Goal: Task Accomplishment & Management: Manage account settings

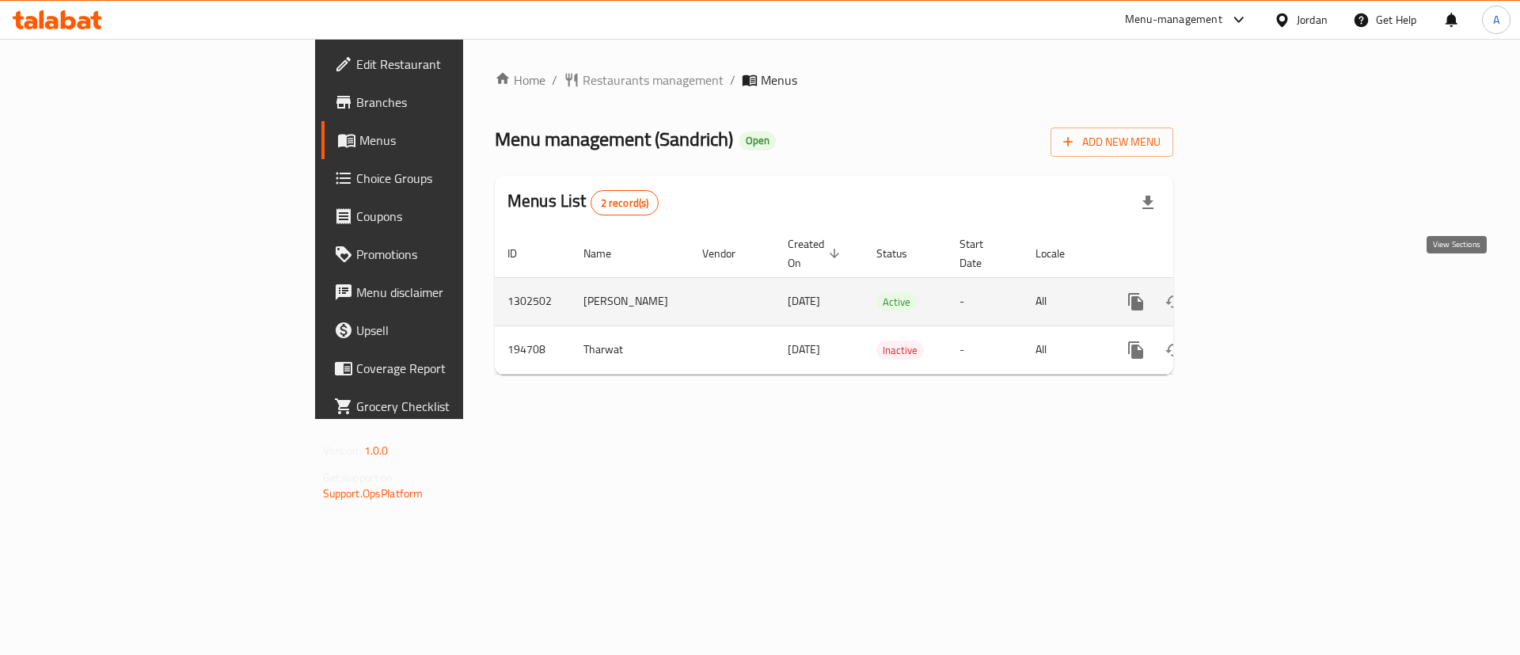
click at [1259, 292] on icon "enhanced table" at bounding box center [1249, 301] width 19 height 19
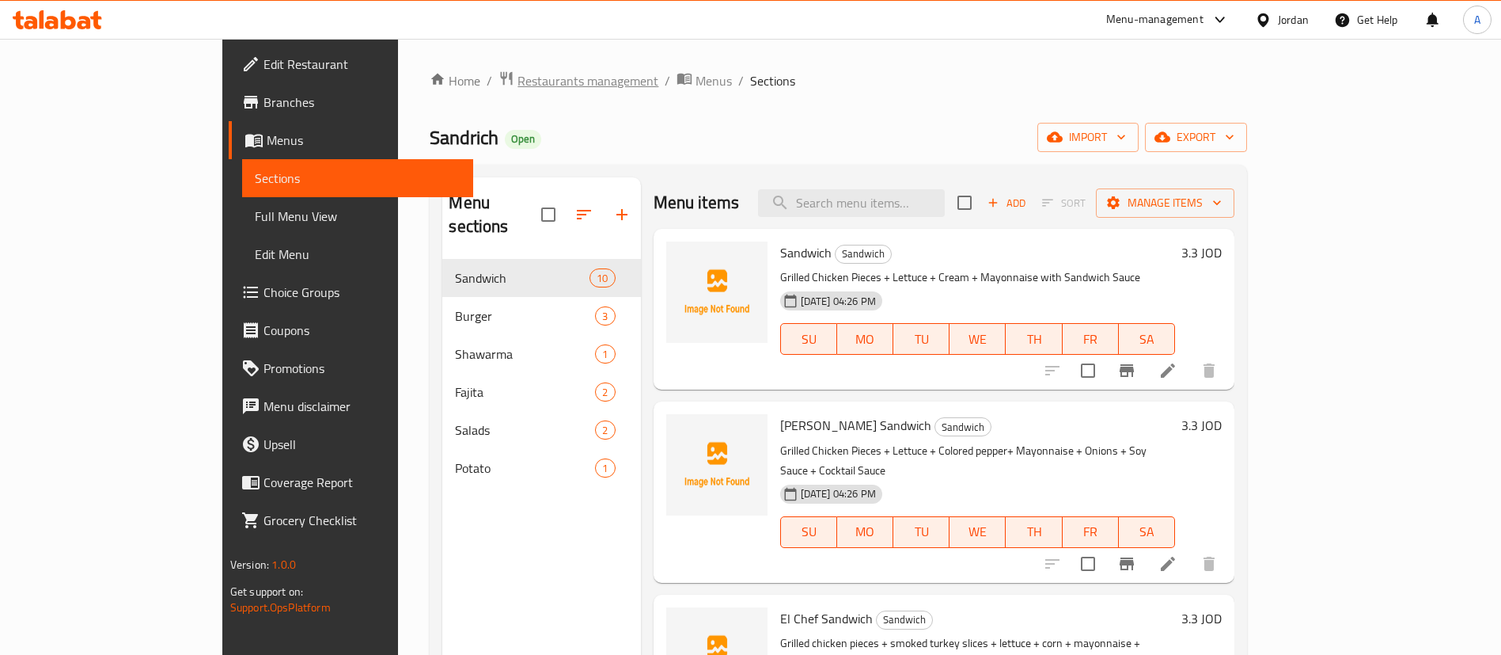
click at [518, 79] on span "Restaurants management" at bounding box center [588, 80] width 141 height 19
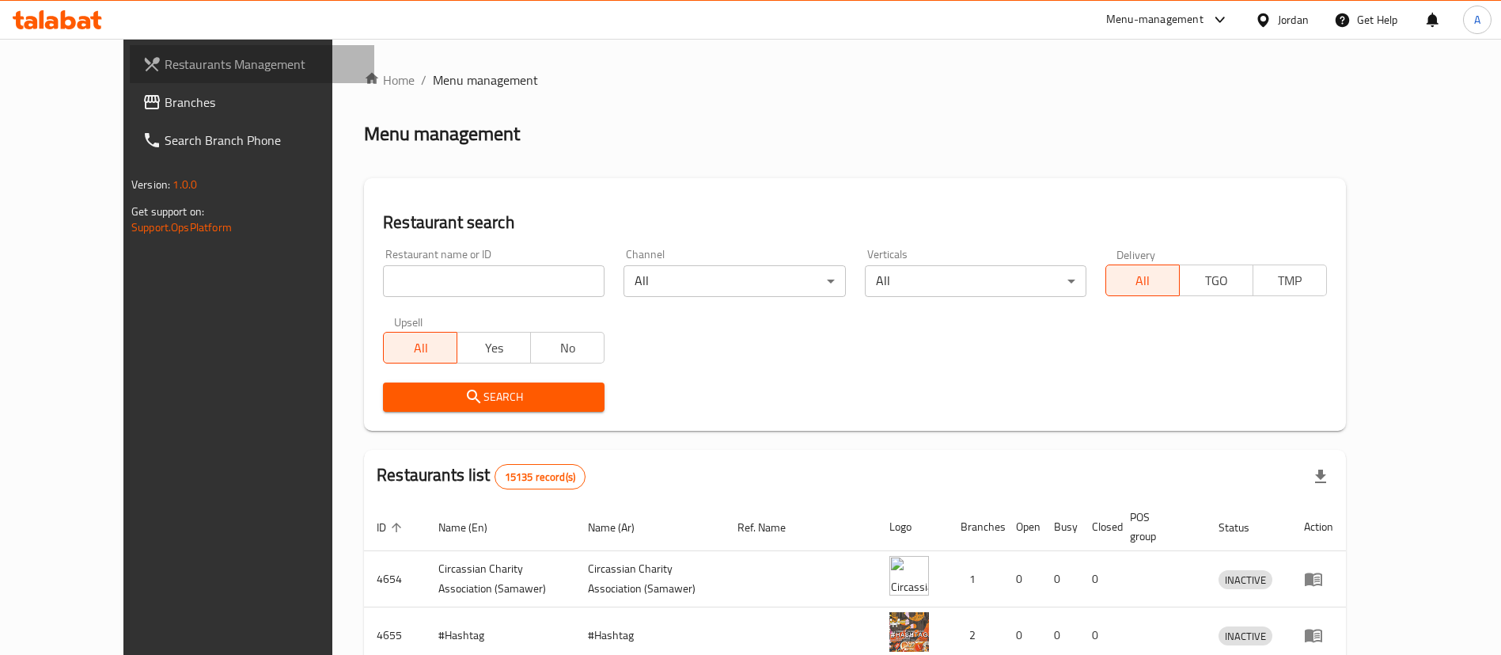
click at [130, 80] on link "Restaurants Management" at bounding box center [252, 64] width 245 height 38
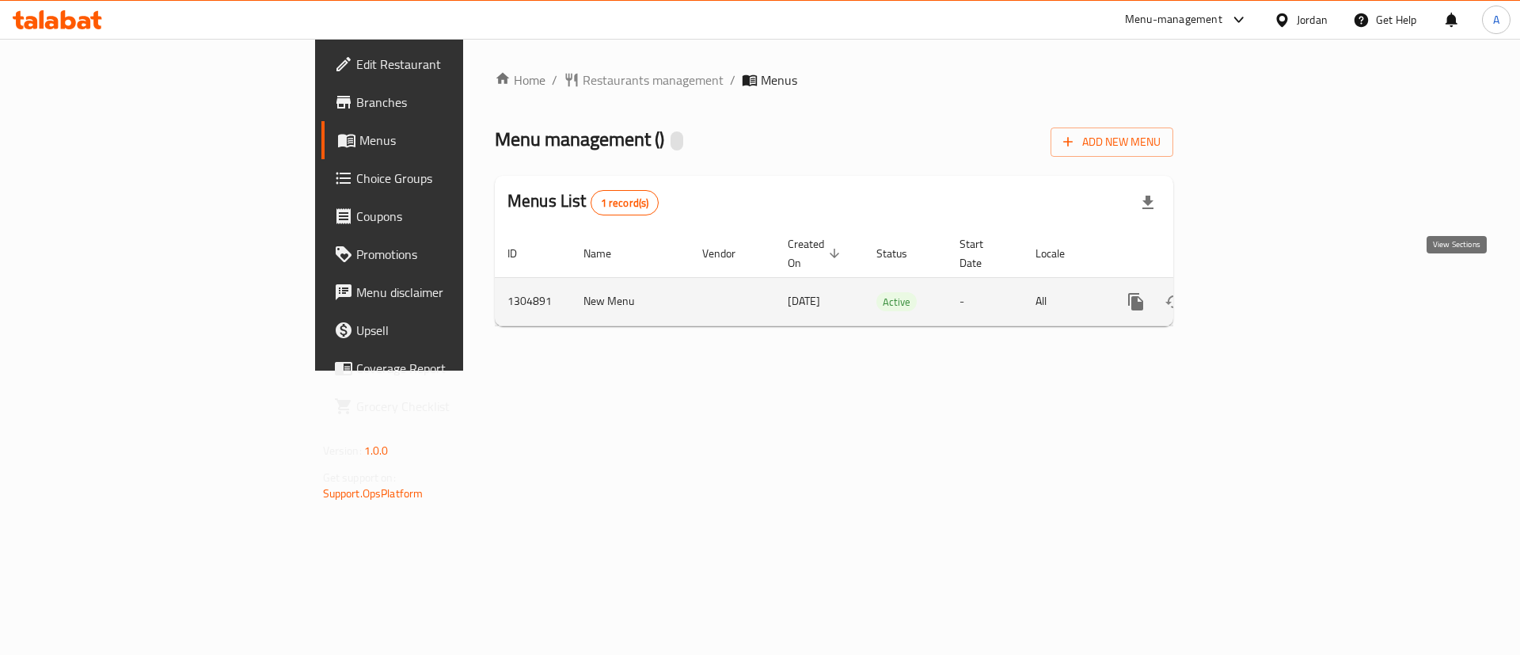
click at [1259, 292] on icon "enhanced table" at bounding box center [1249, 301] width 19 height 19
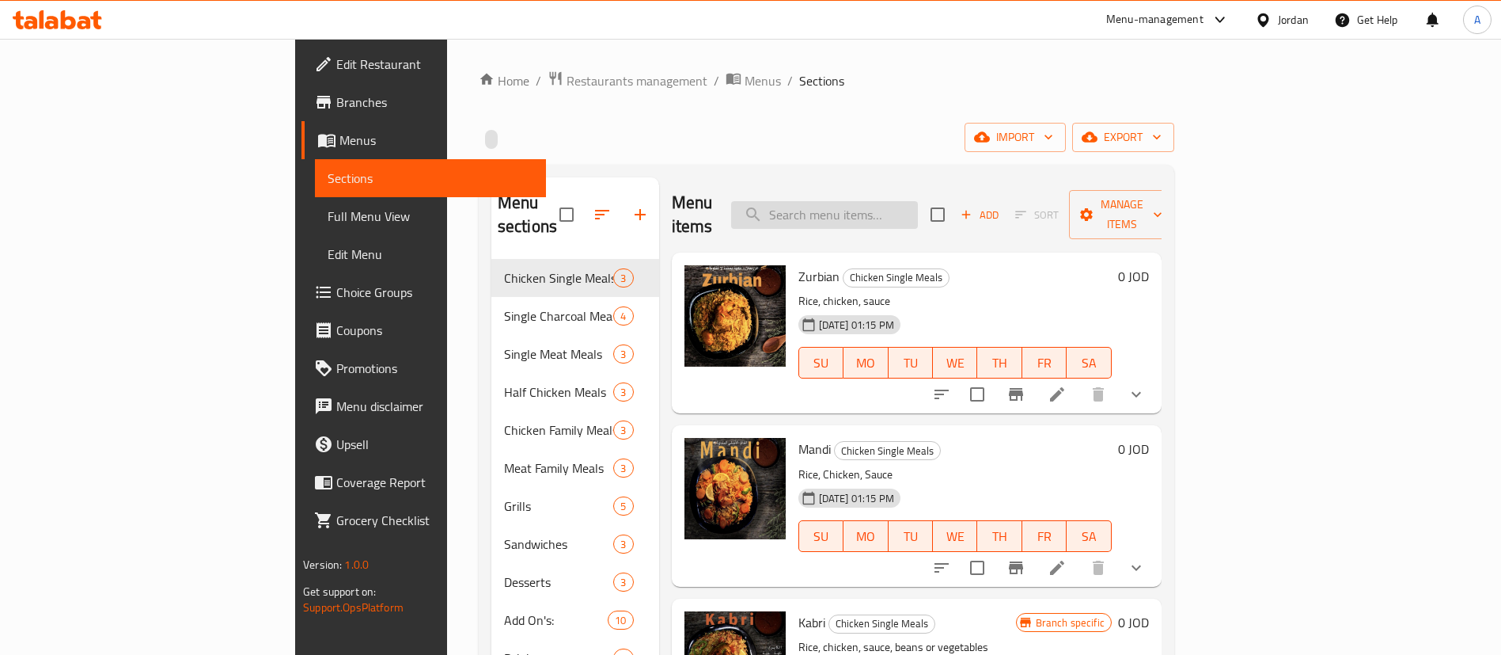
click at [884, 201] on input "search" at bounding box center [824, 215] width 187 height 28
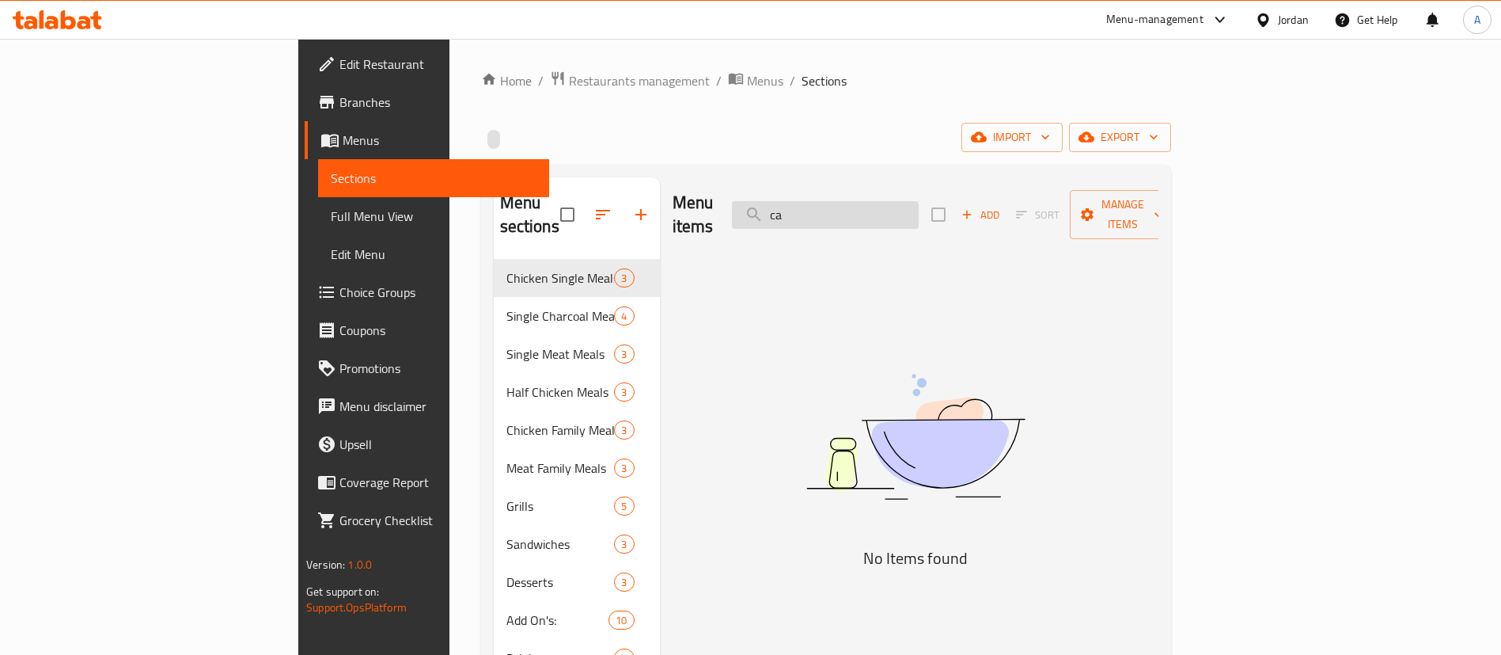
type input "c"
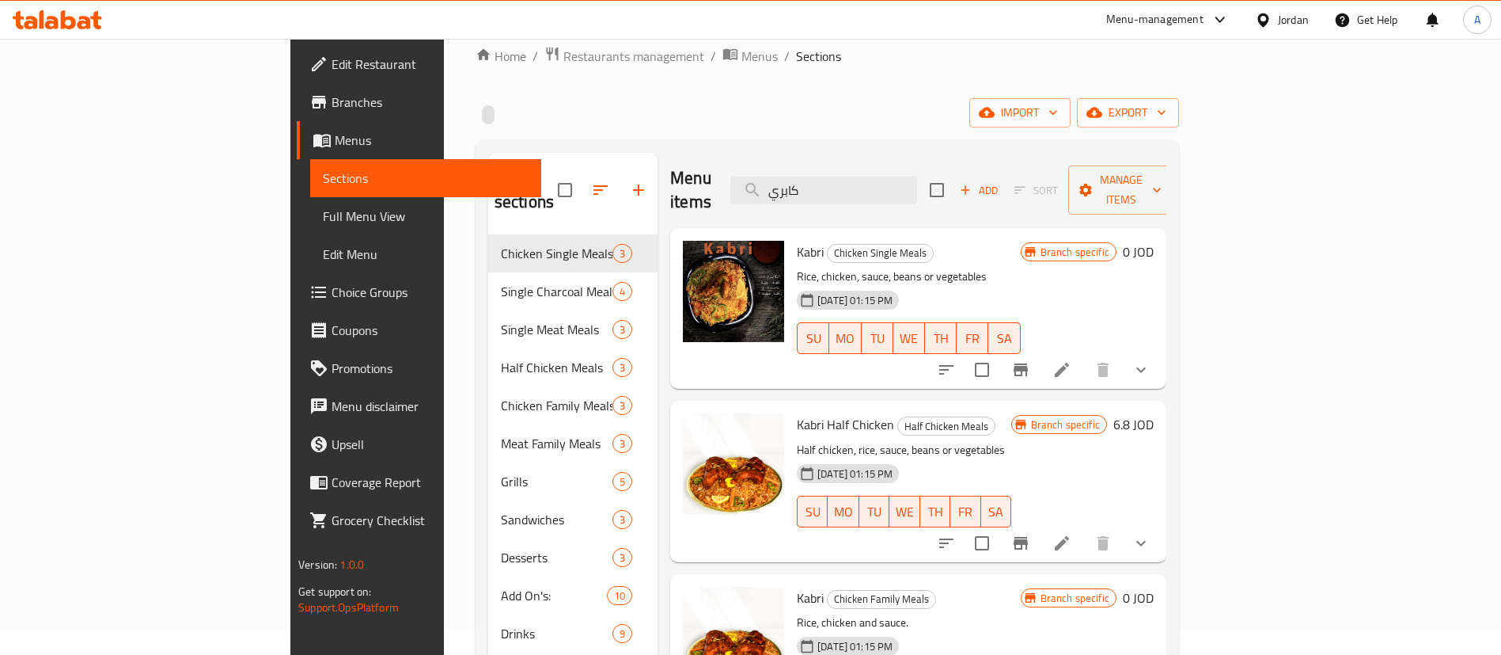
scroll to position [21, 0]
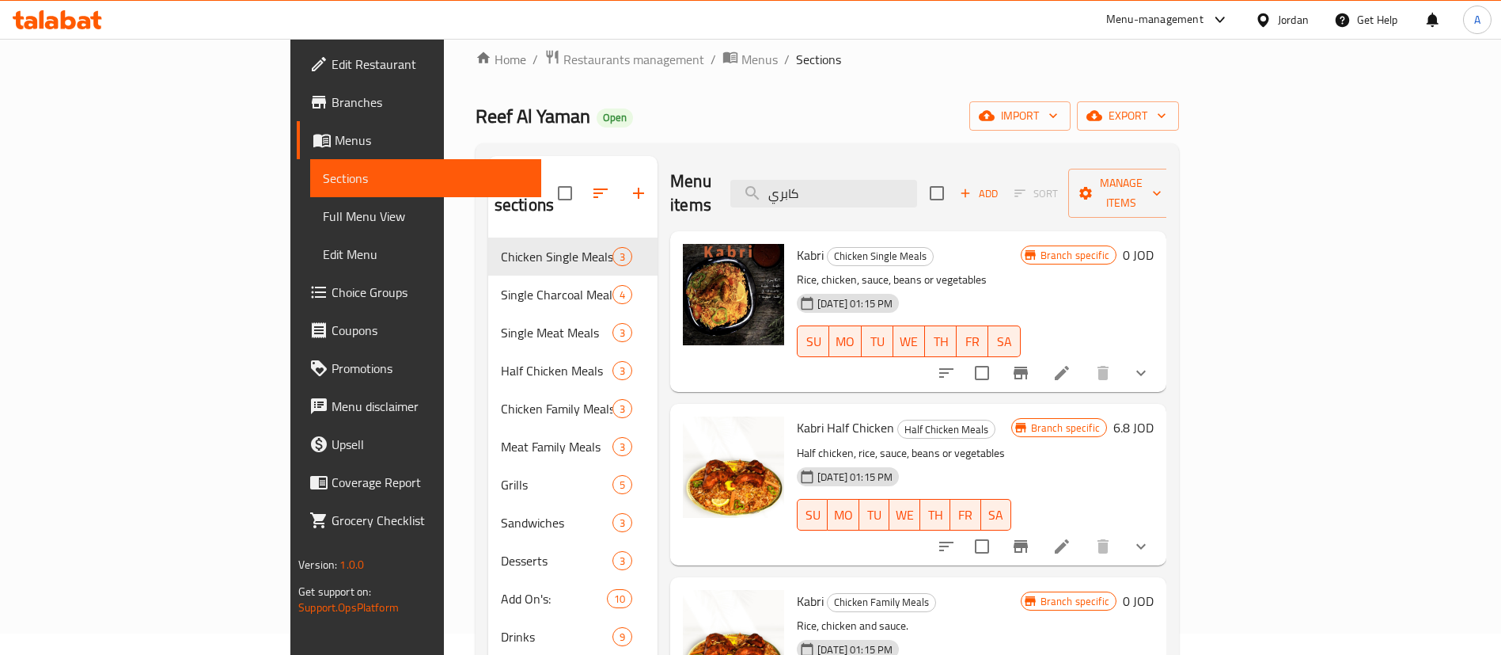
type input "كابري"
click at [1072, 363] on icon at bounding box center [1062, 372] width 19 height 19
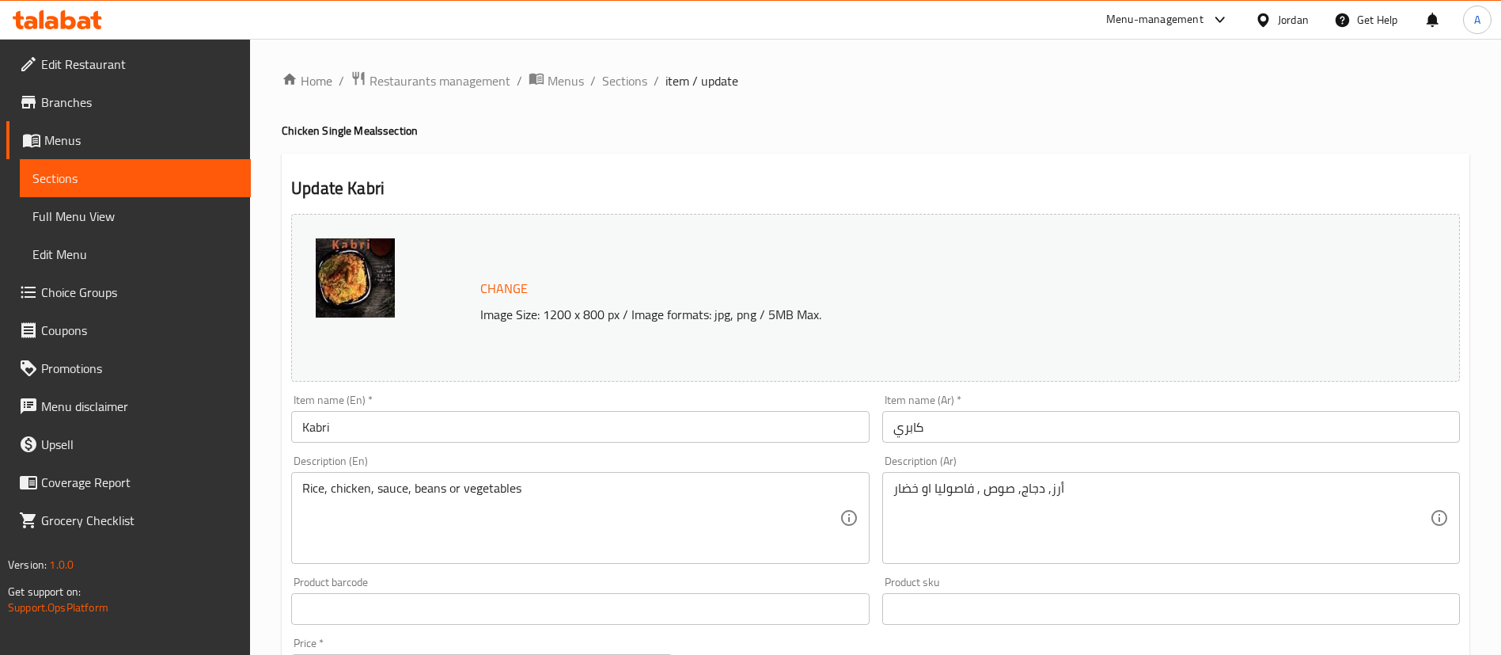
click at [913, 427] on input "كابري" at bounding box center [1171, 427] width 578 height 32
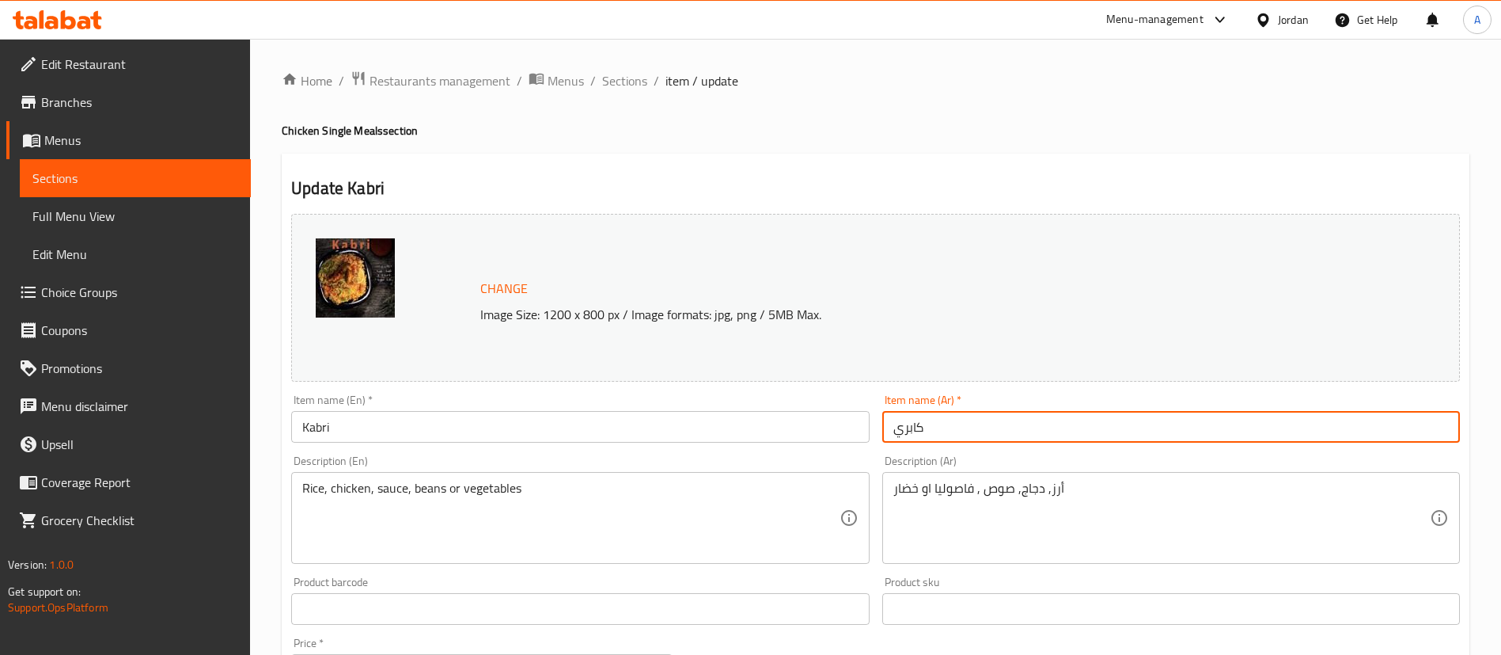
click at [913, 427] on input "كابري" at bounding box center [1171, 427] width 578 height 32
type input "م"
type input "ب"
type input "بخاري"
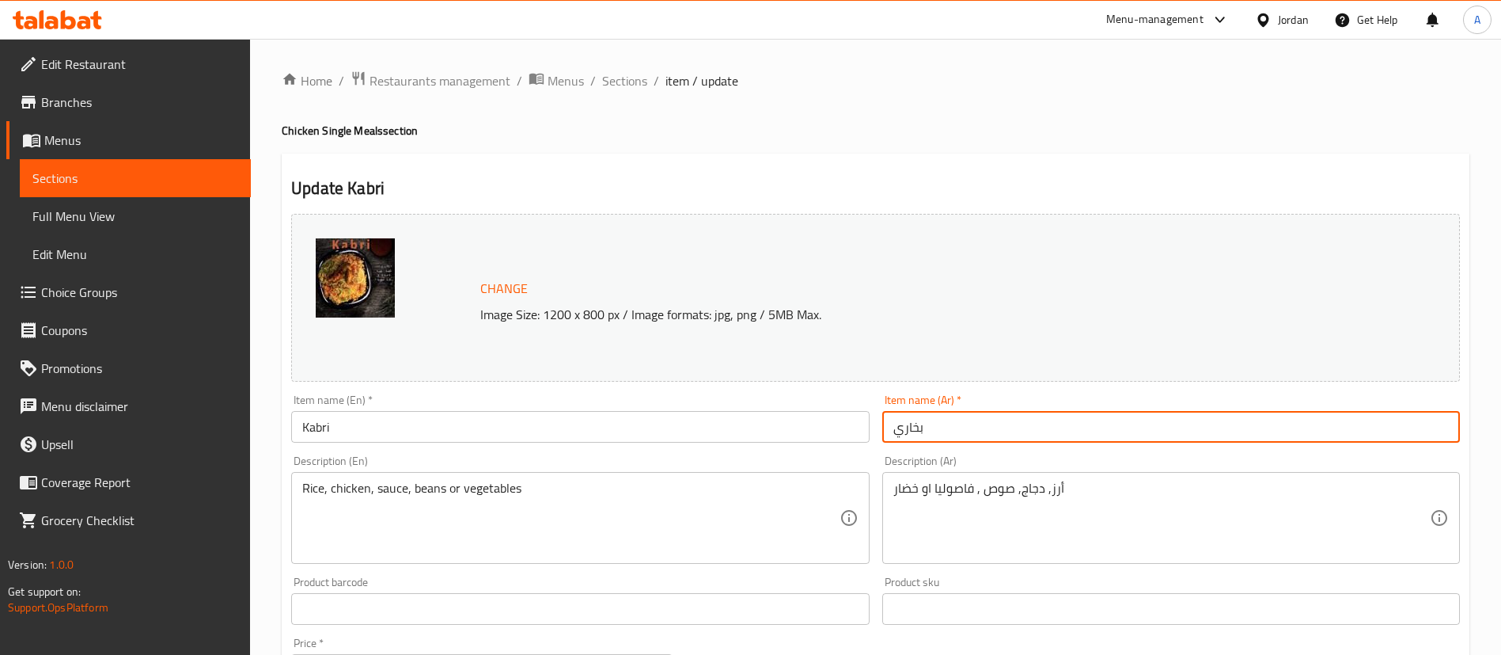
click at [821, 412] on input "Kabri" at bounding box center [580, 427] width 578 height 32
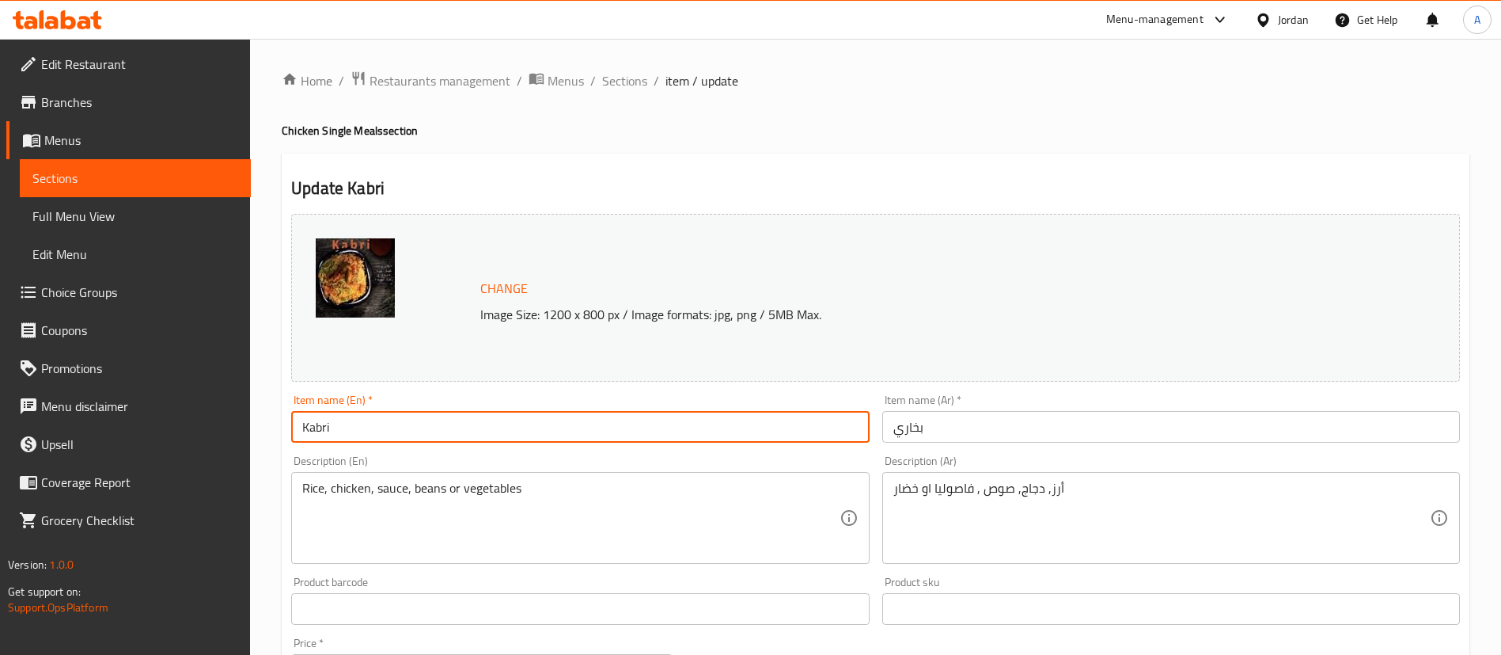
click at [821, 412] on input "Kabri" at bounding box center [580, 427] width 578 height 32
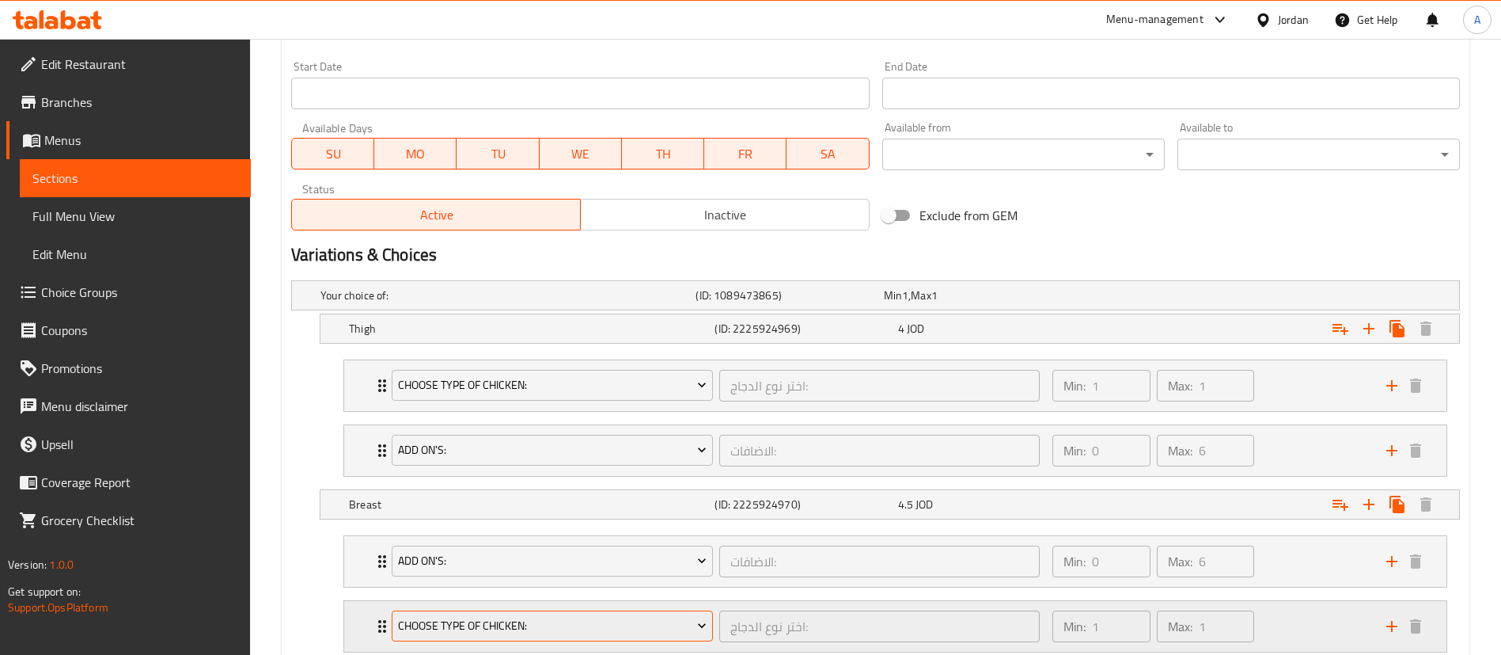
scroll to position [782, 0]
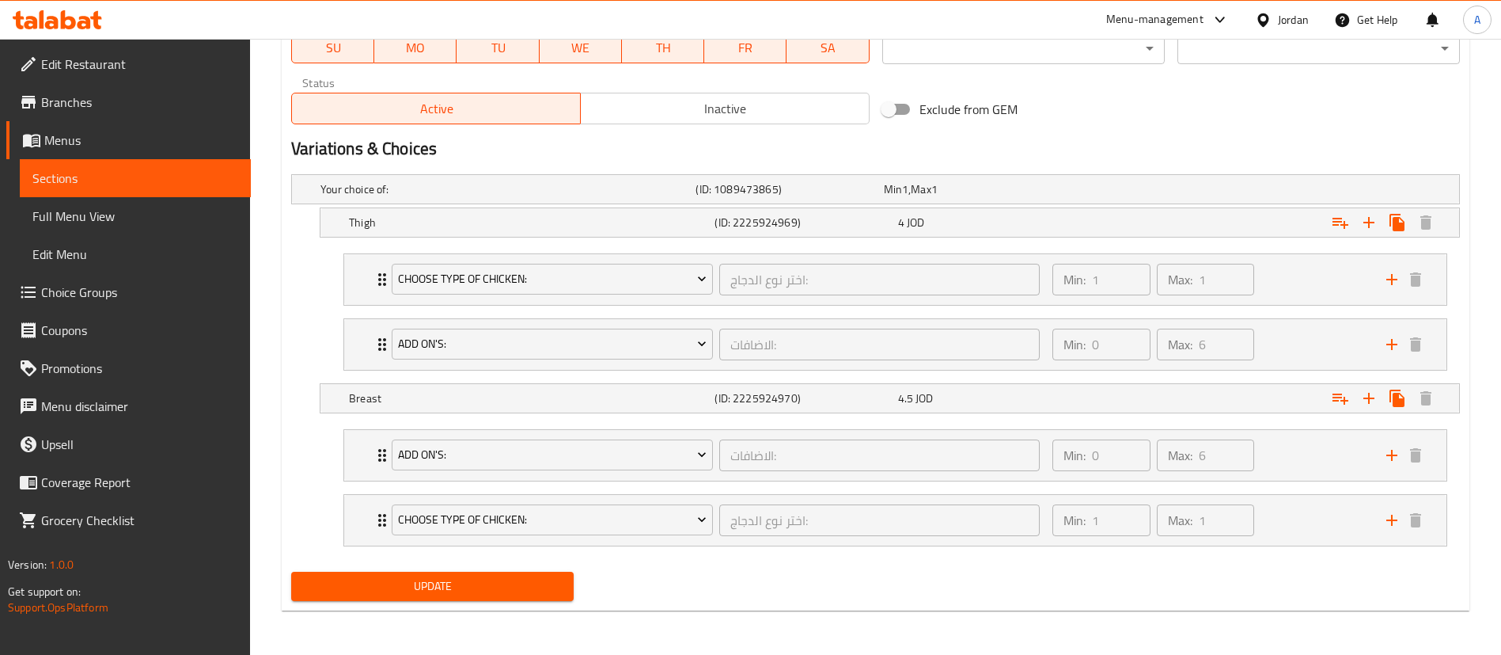
type input "Bukhari"
click at [540, 593] on span "Update" at bounding box center [432, 586] width 257 height 20
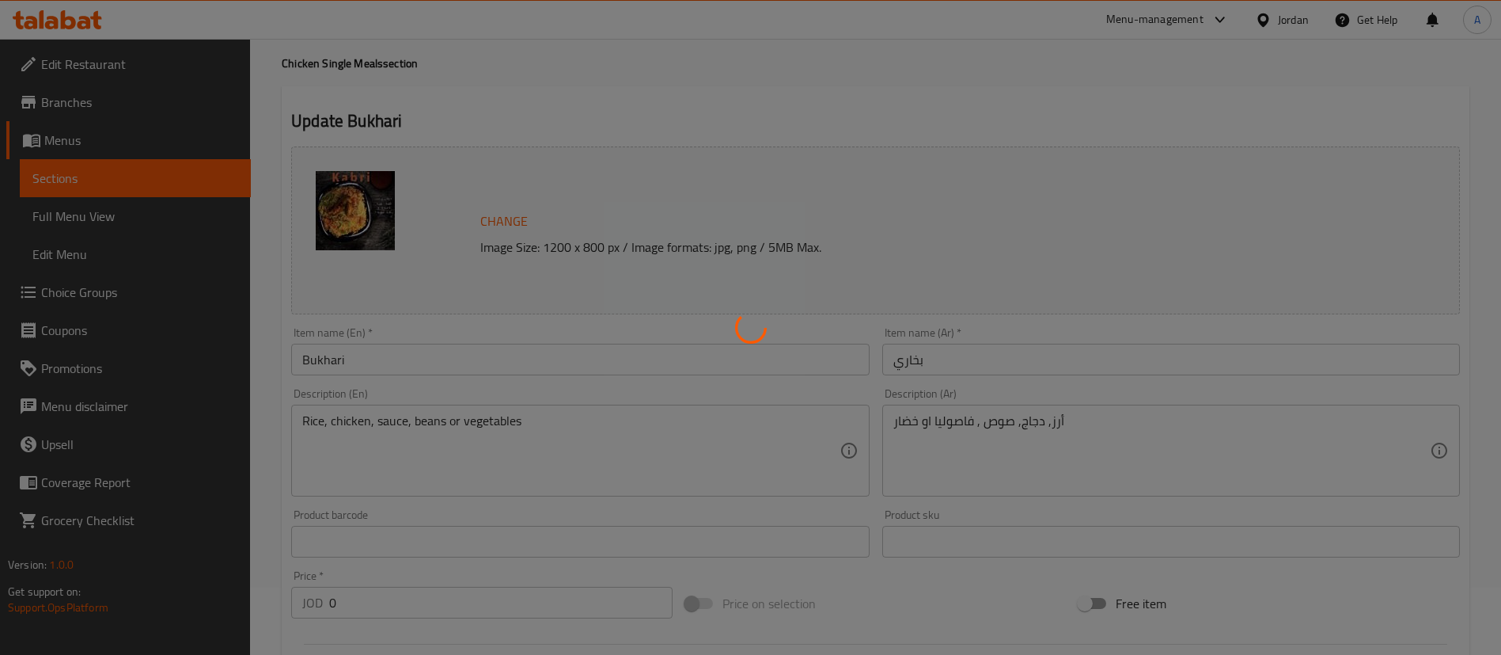
scroll to position [0, 0]
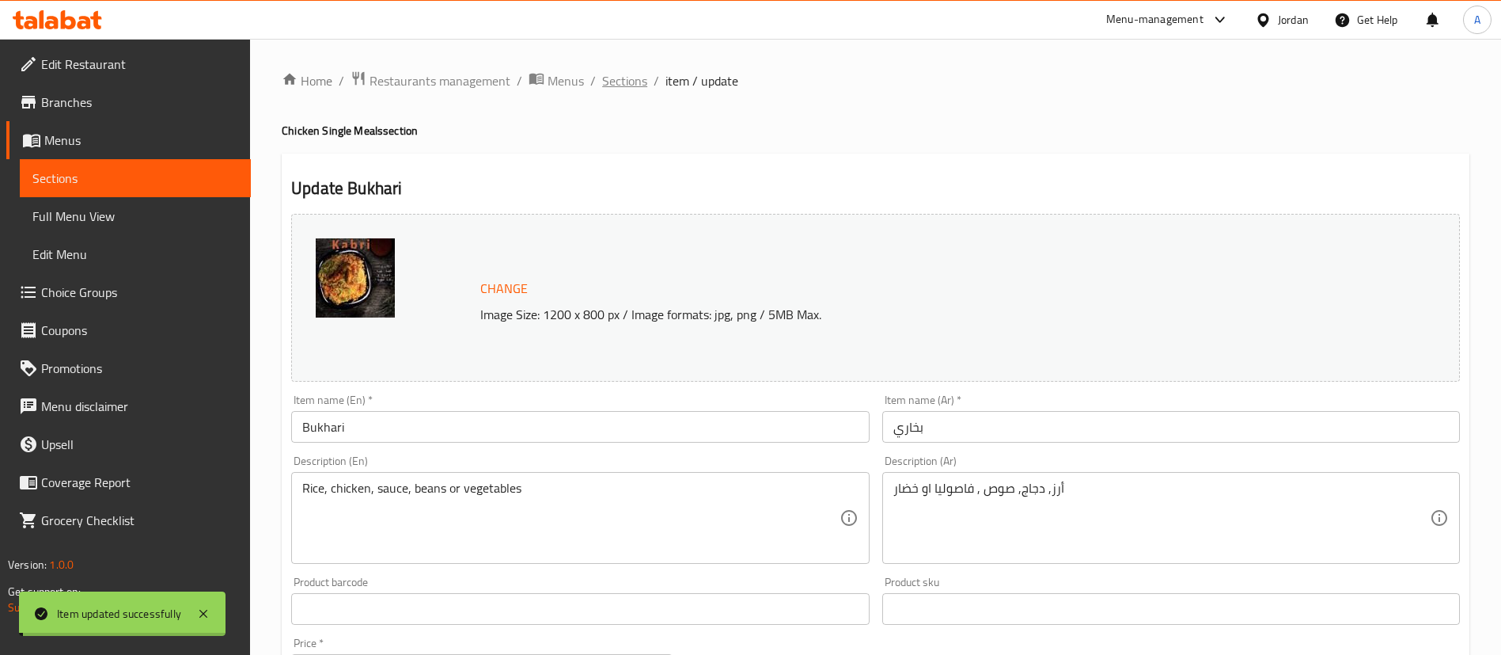
click at [621, 74] on span "Sections" at bounding box center [624, 80] width 45 height 19
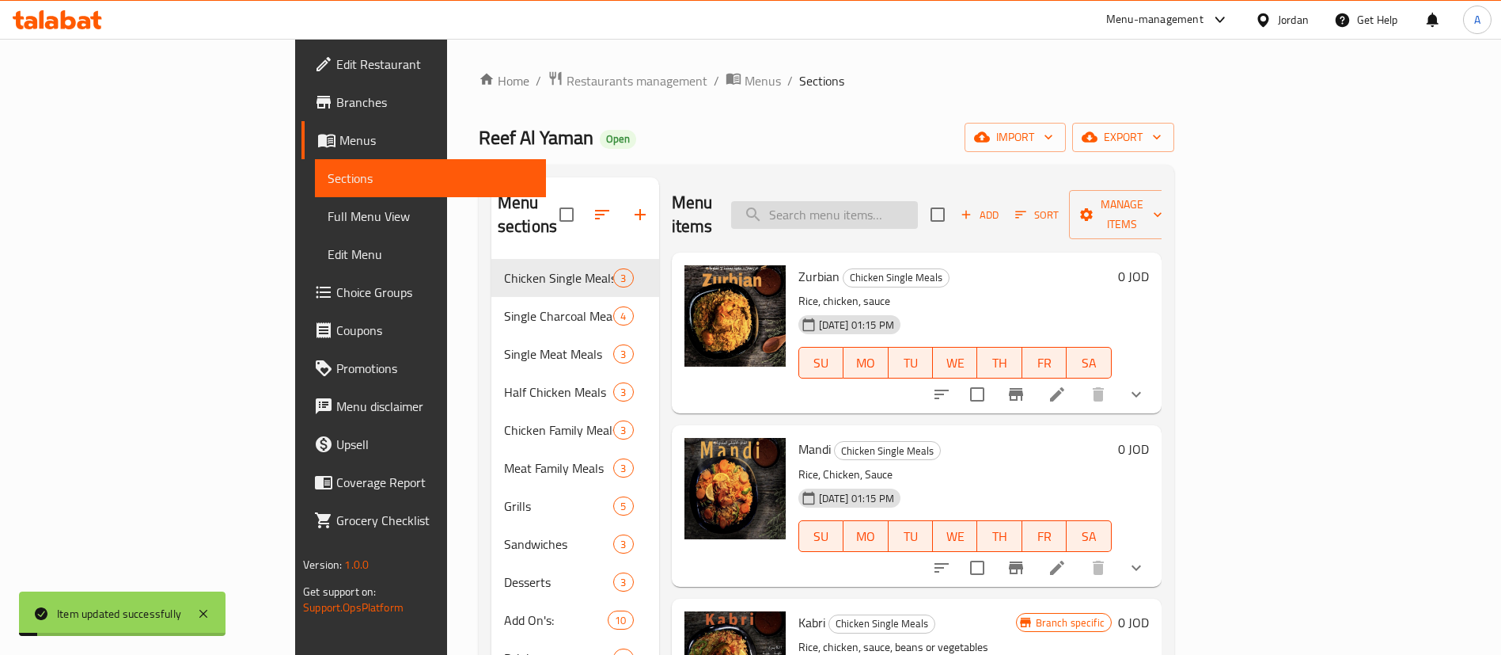
click at [918, 207] on input "search" at bounding box center [824, 215] width 187 height 28
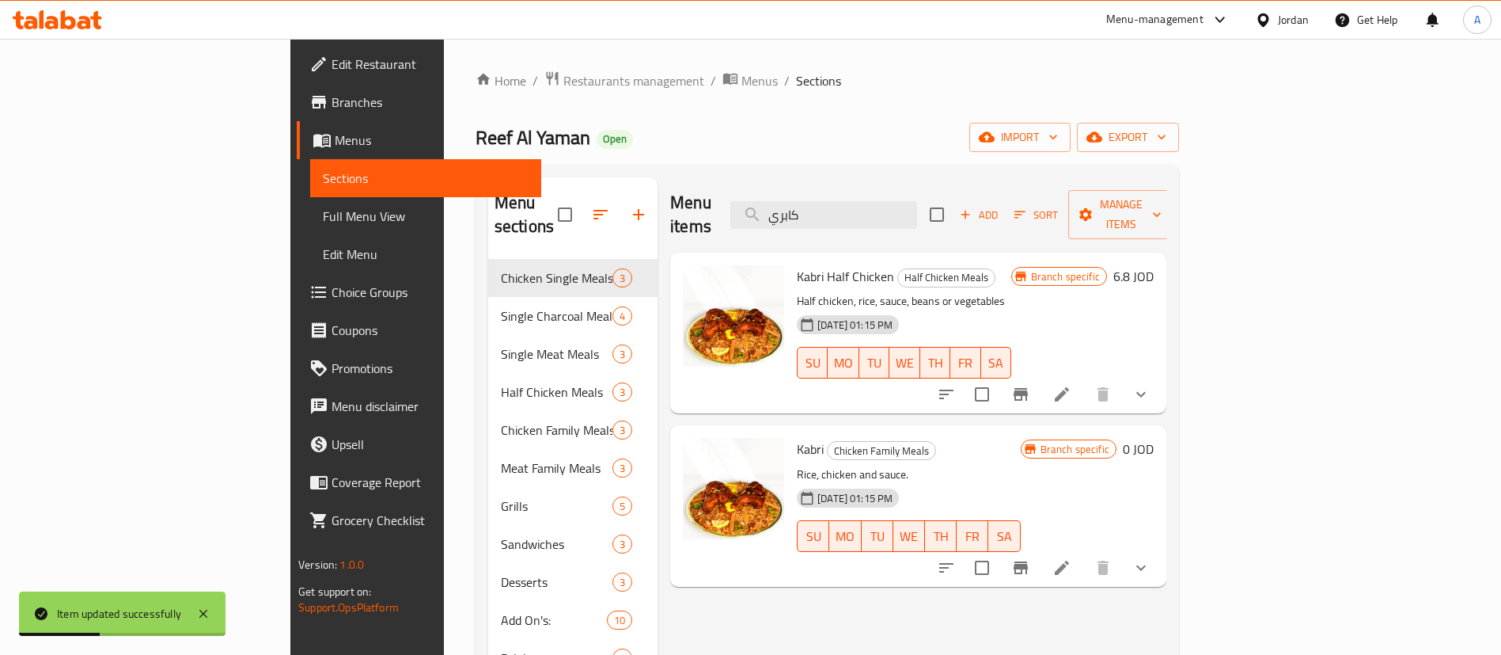
type input "كابري"
click at [1072, 385] on icon at bounding box center [1062, 394] width 19 height 19
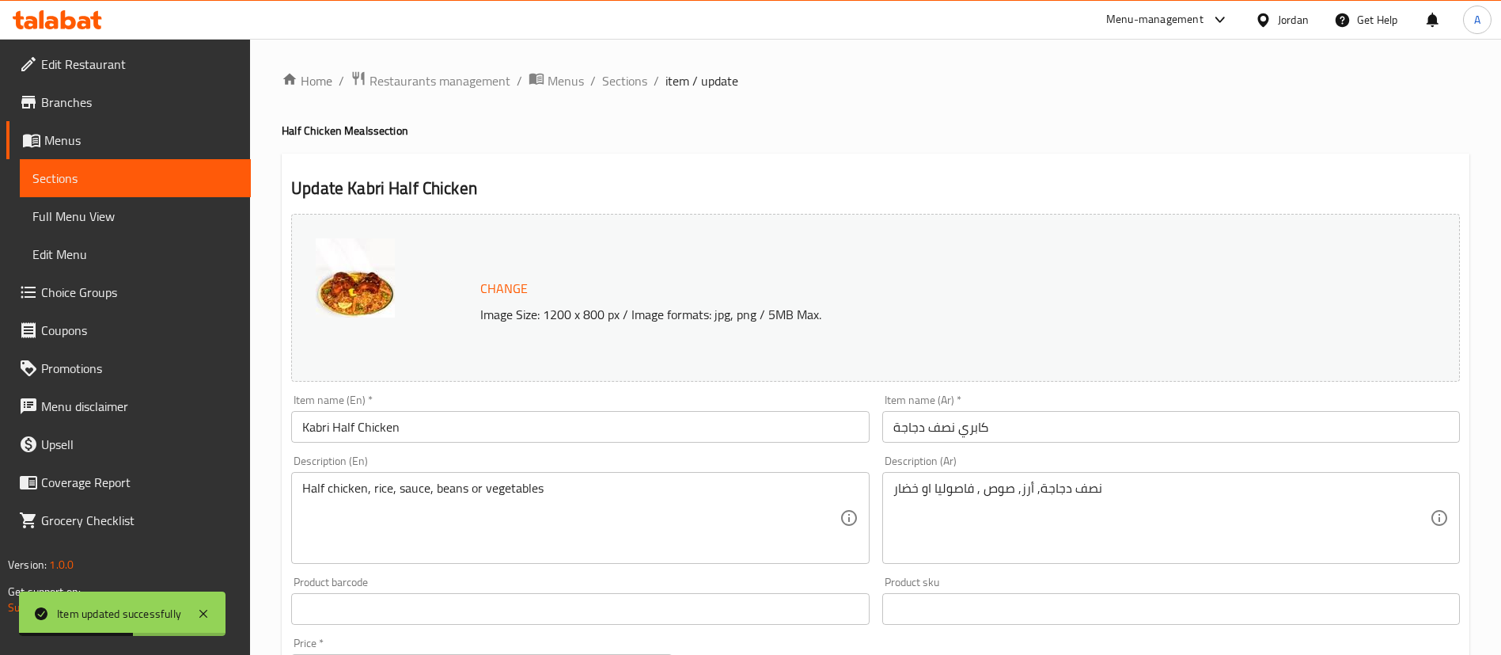
click at [974, 431] on input "كابري نصف دجاجة" at bounding box center [1171, 427] width 578 height 32
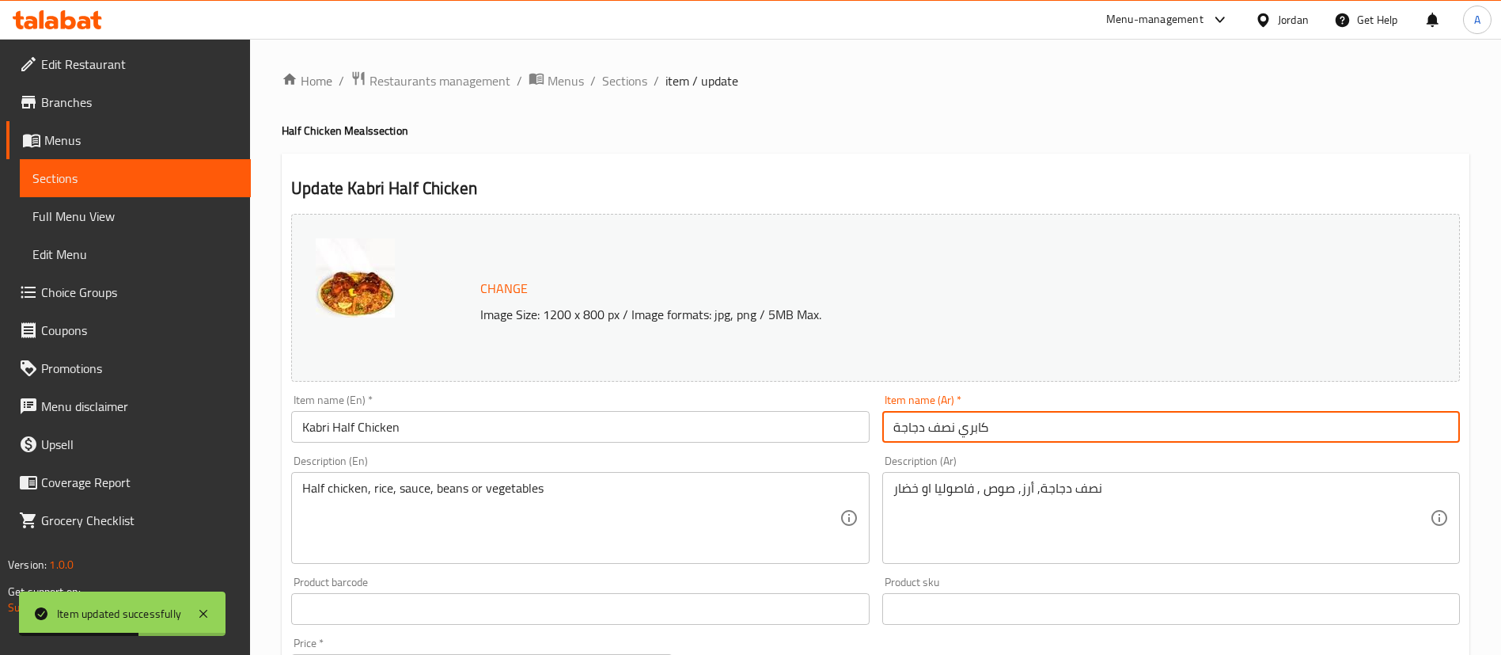
click at [974, 431] on input "كابري نصف دجاجة" at bounding box center [1171, 427] width 578 height 32
type input "بخاري نصف دجاجة"
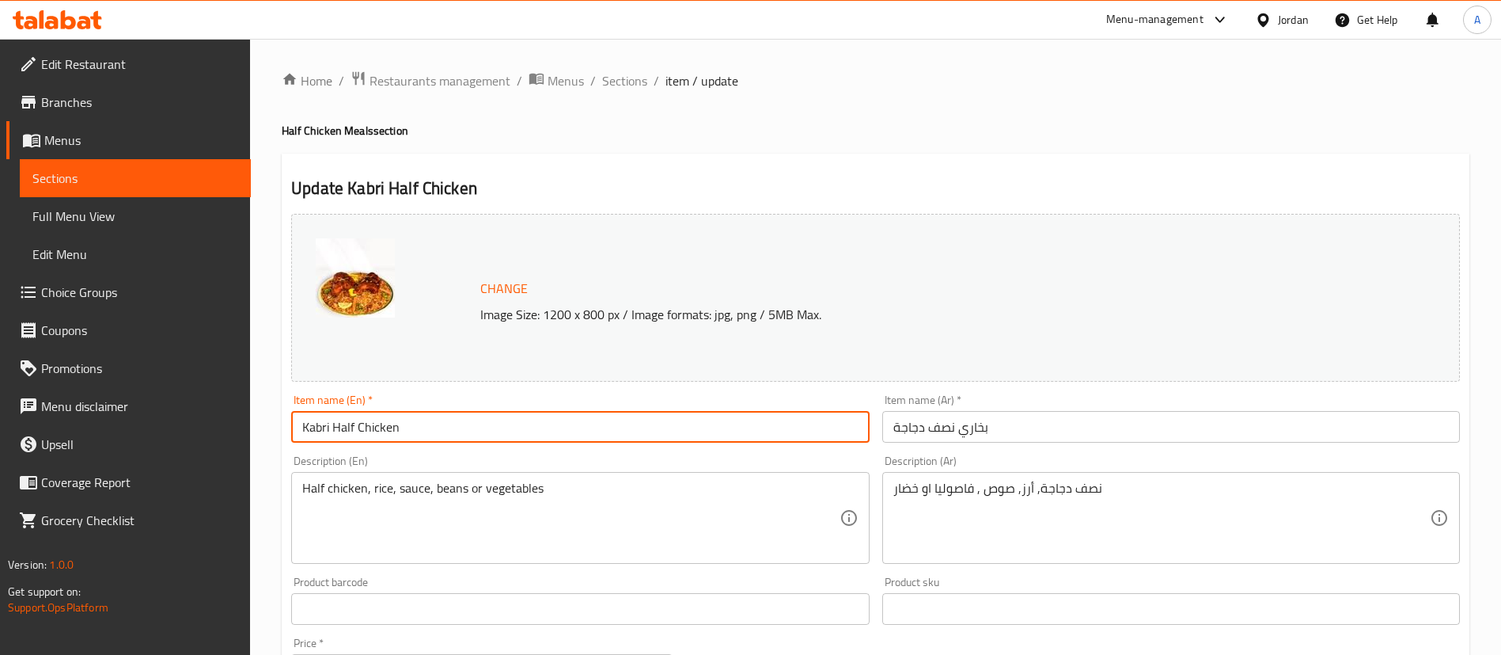
click at [609, 412] on input "Kabri Half Chicken" at bounding box center [580, 427] width 578 height 32
click at [326, 433] on input "Kabri Half Chicken" at bounding box center [580, 427] width 578 height 32
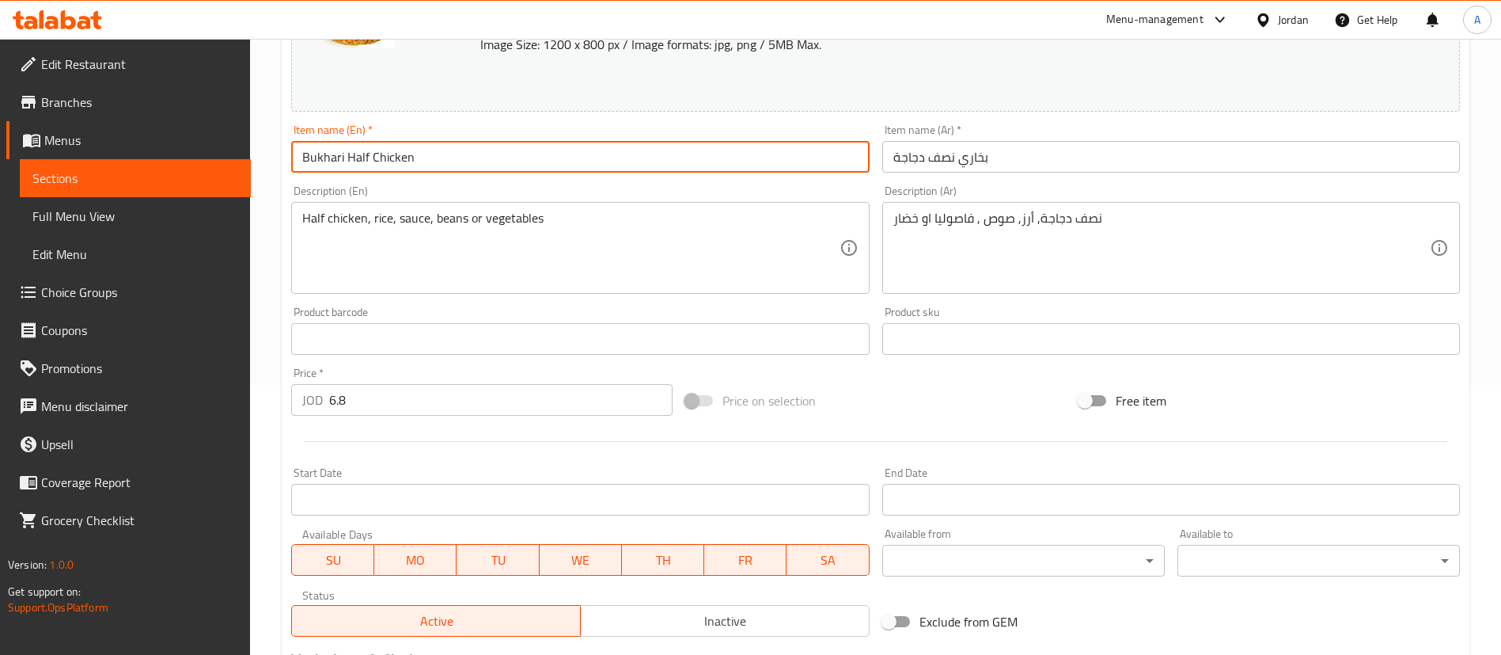
scroll to position [513, 0]
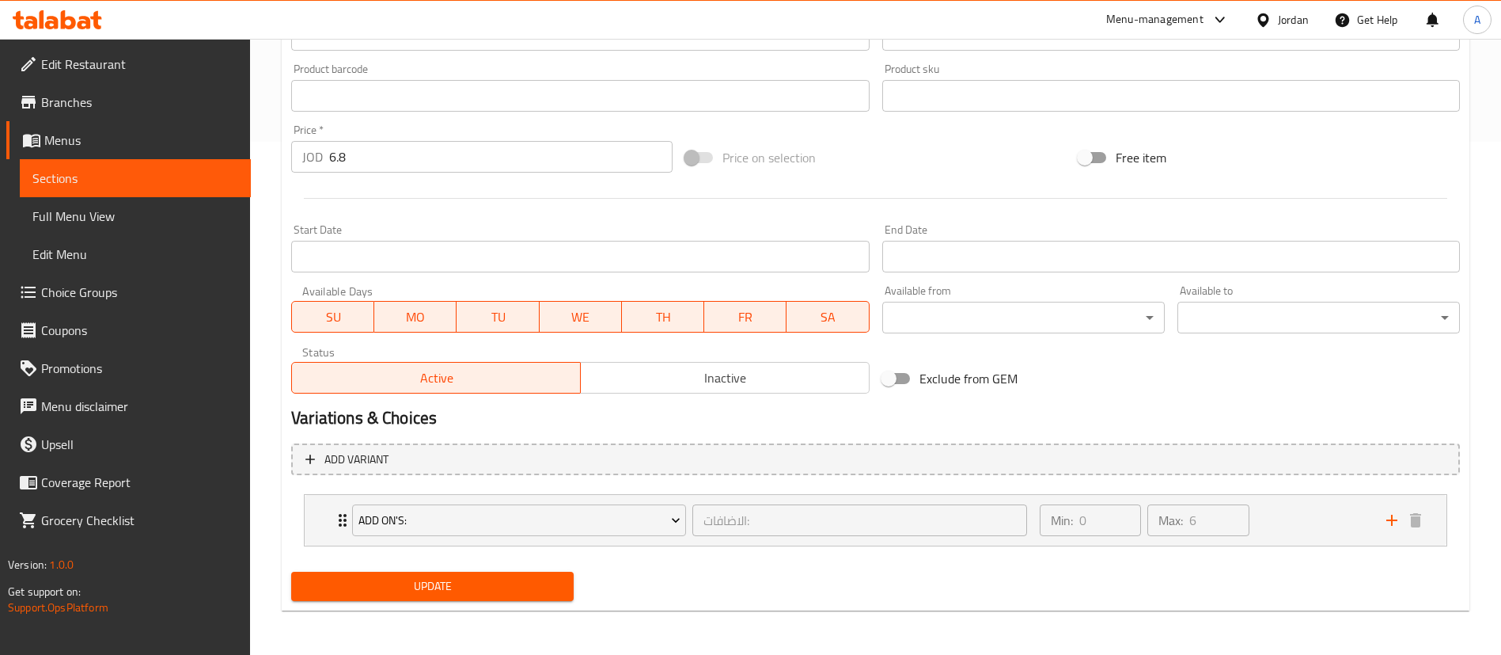
type input "Bukhari Half Chicken"
click at [355, 599] on button "Update" at bounding box center [432, 585] width 283 height 29
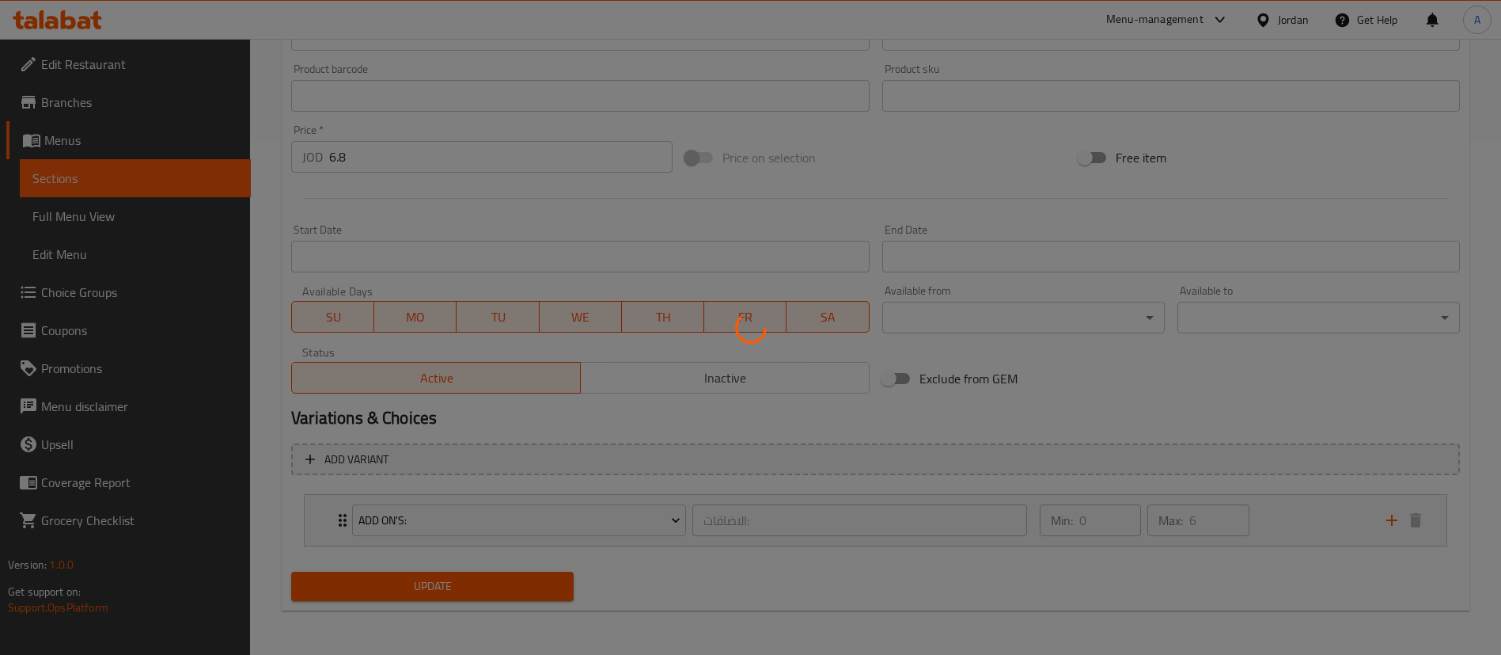
scroll to position [0, 0]
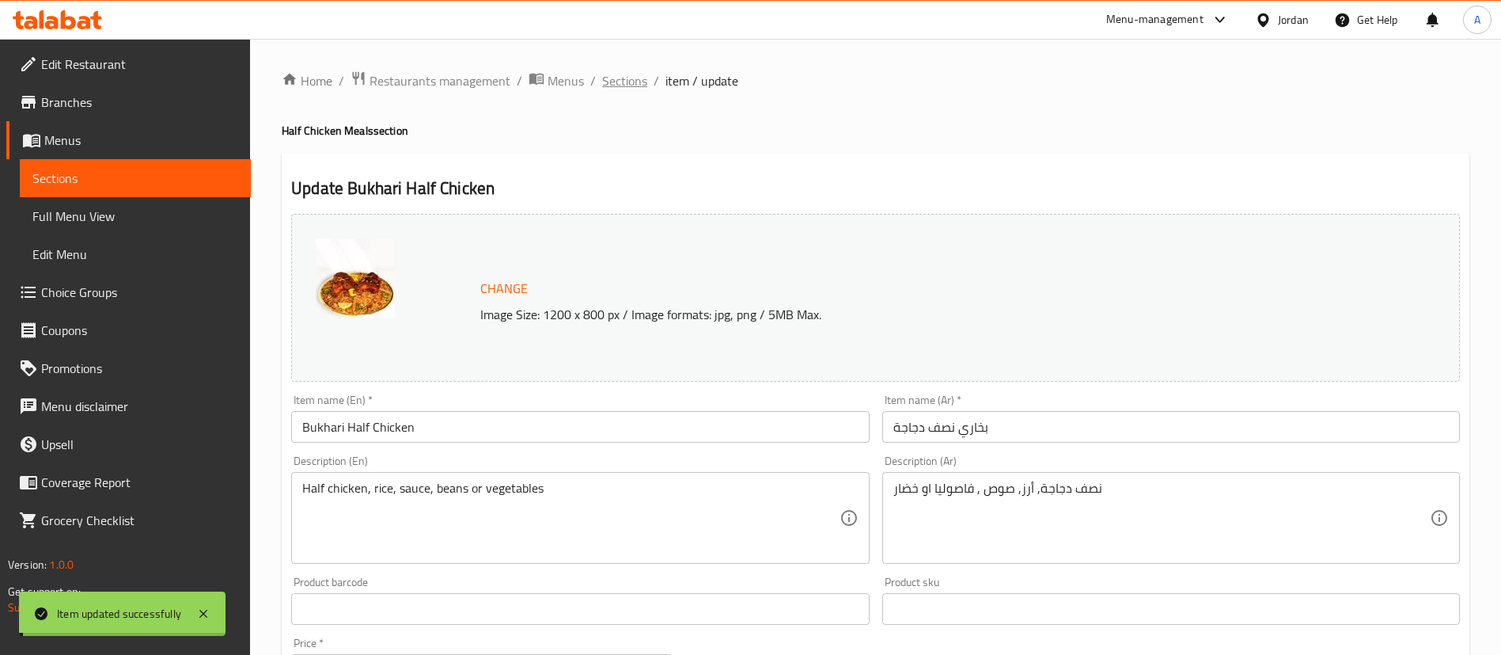
click at [632, 79] on span "Sections" at bounding box center [624, 80] width 45 height 19
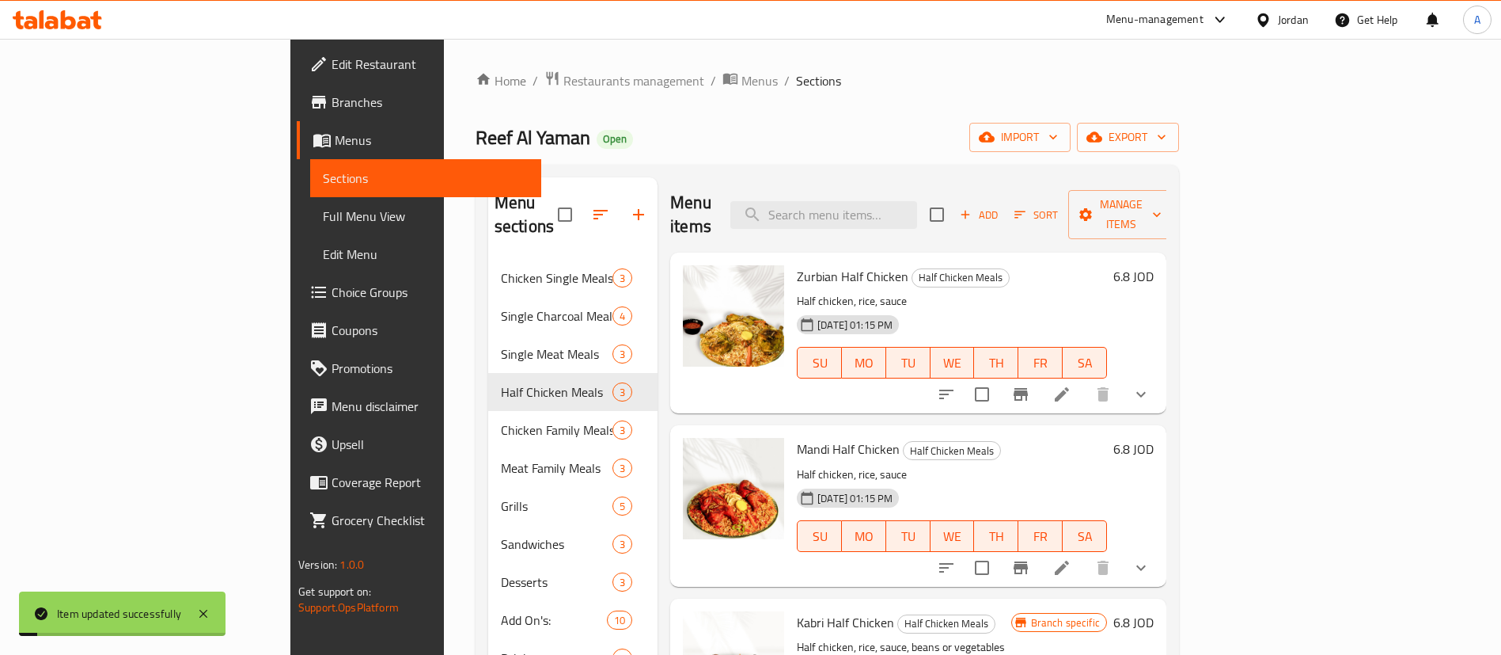
click at [875, 188] on div "Menu items Add Sort Manage items" at bounding box center [918, 214] width 496 height 75
click at [884, 201] on input "search" at bounding box center [824, 215] width 187 height 28
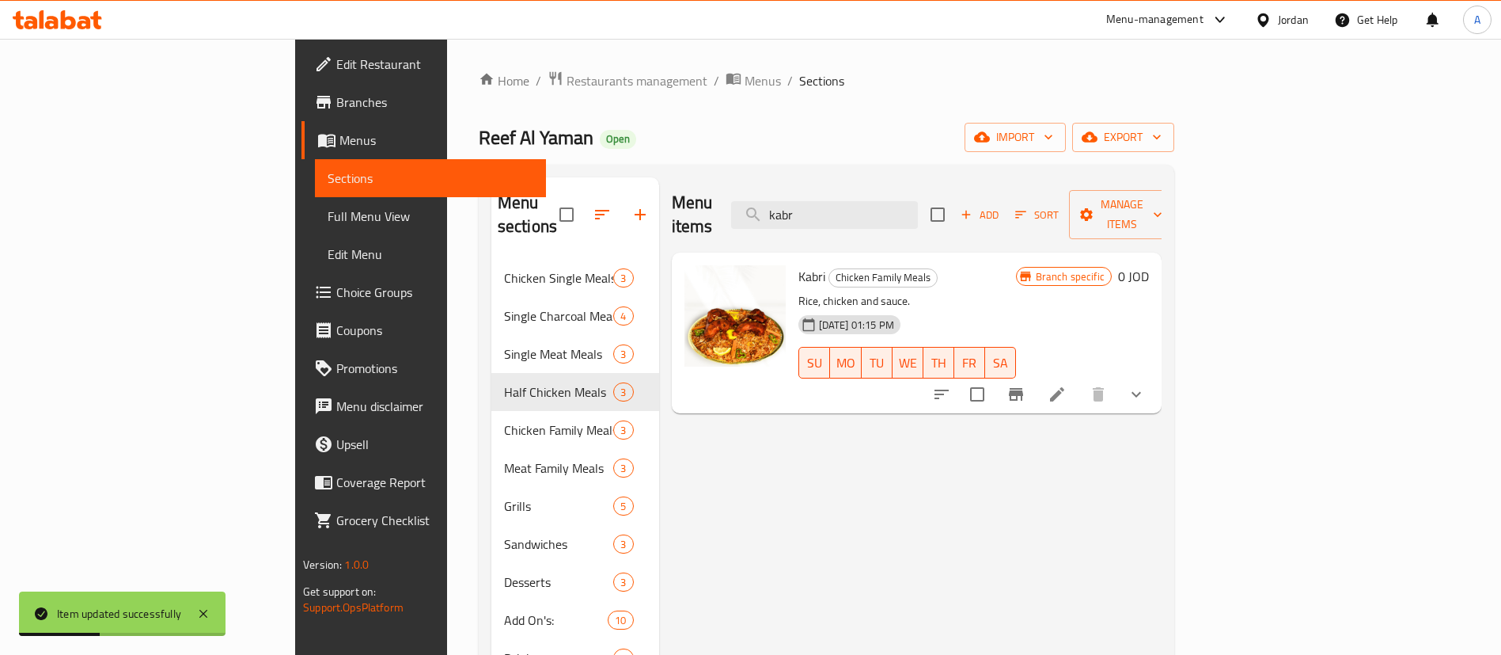
type input "kabr"
click at [1080, 380] on li at bounding box center [1057, 394] width 44 height 28
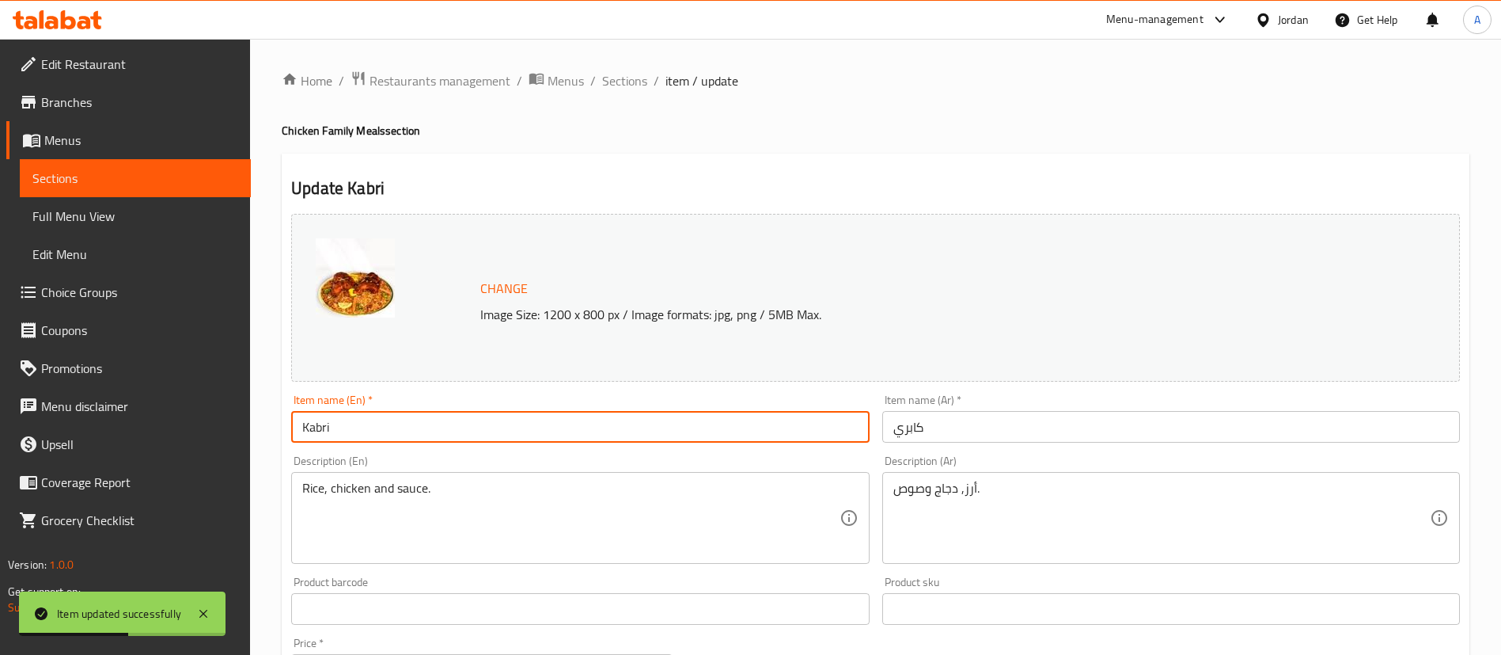
click at [423, 424] on input "Kabri" at bounding box center [580, 427] width 578 height 32
type input "M"
type input "ب"
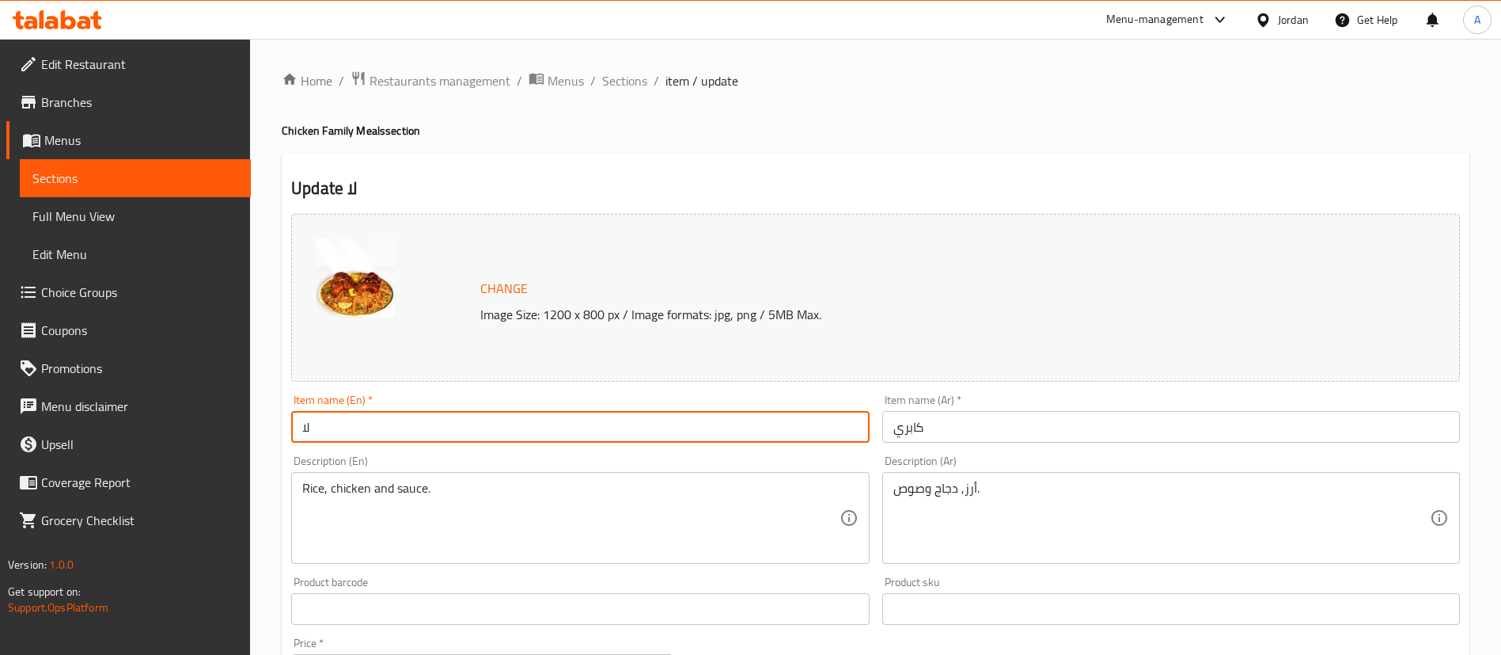
type input "ل"
type input "b"
type input "Bukhari"
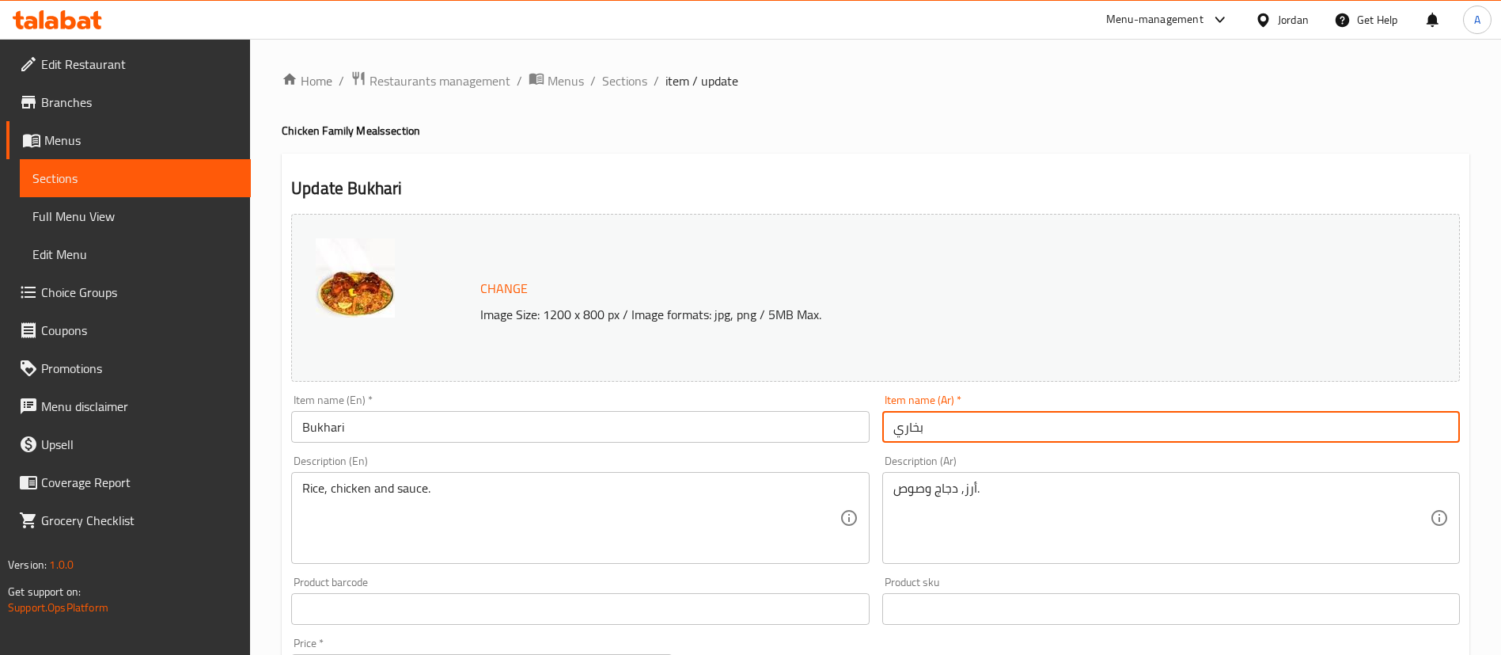
scroll to position [578, 0]
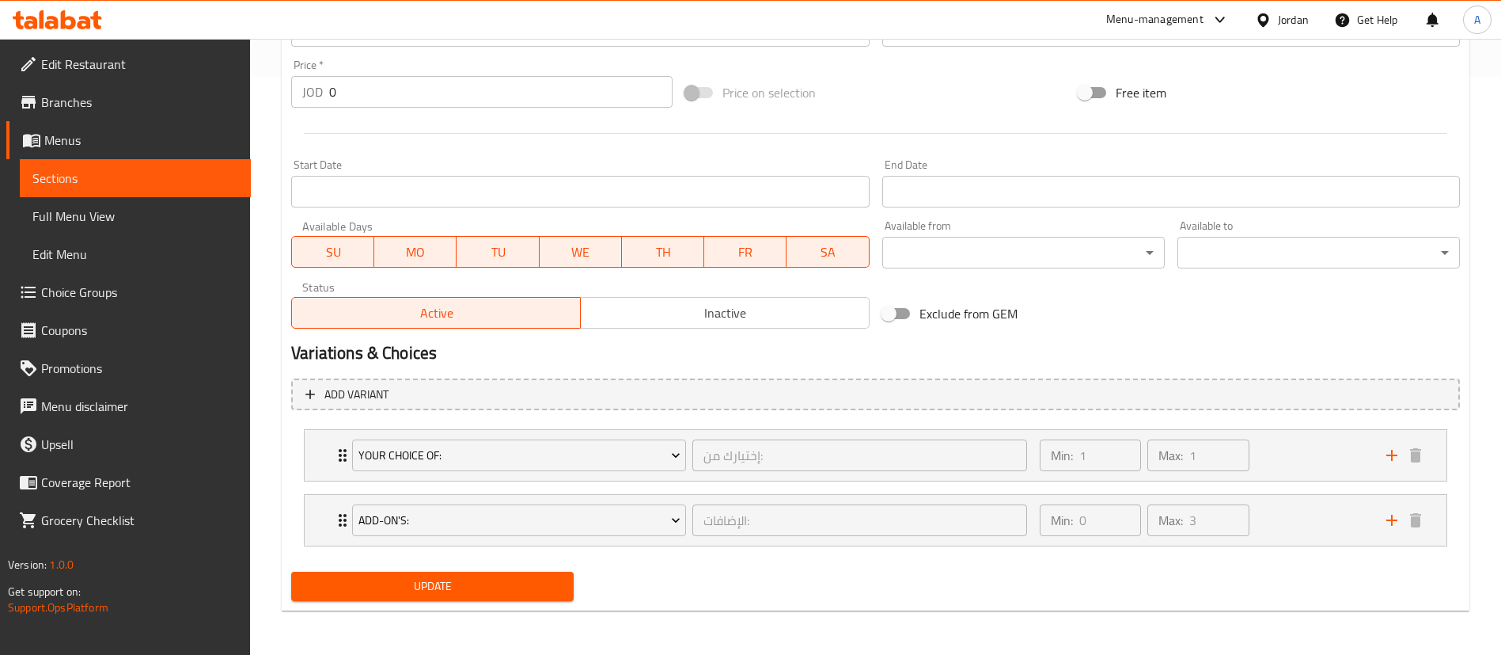
type input "بخاري"
click at [400, 610] on div "Home / Restaurants management / Menus / Sections / item / update Chicken Family…" at bounding box center [876, 58] width 1188 height 1130
click at [432, 599] on button "Update" at bounding box center [432, 585] width 283 height 29
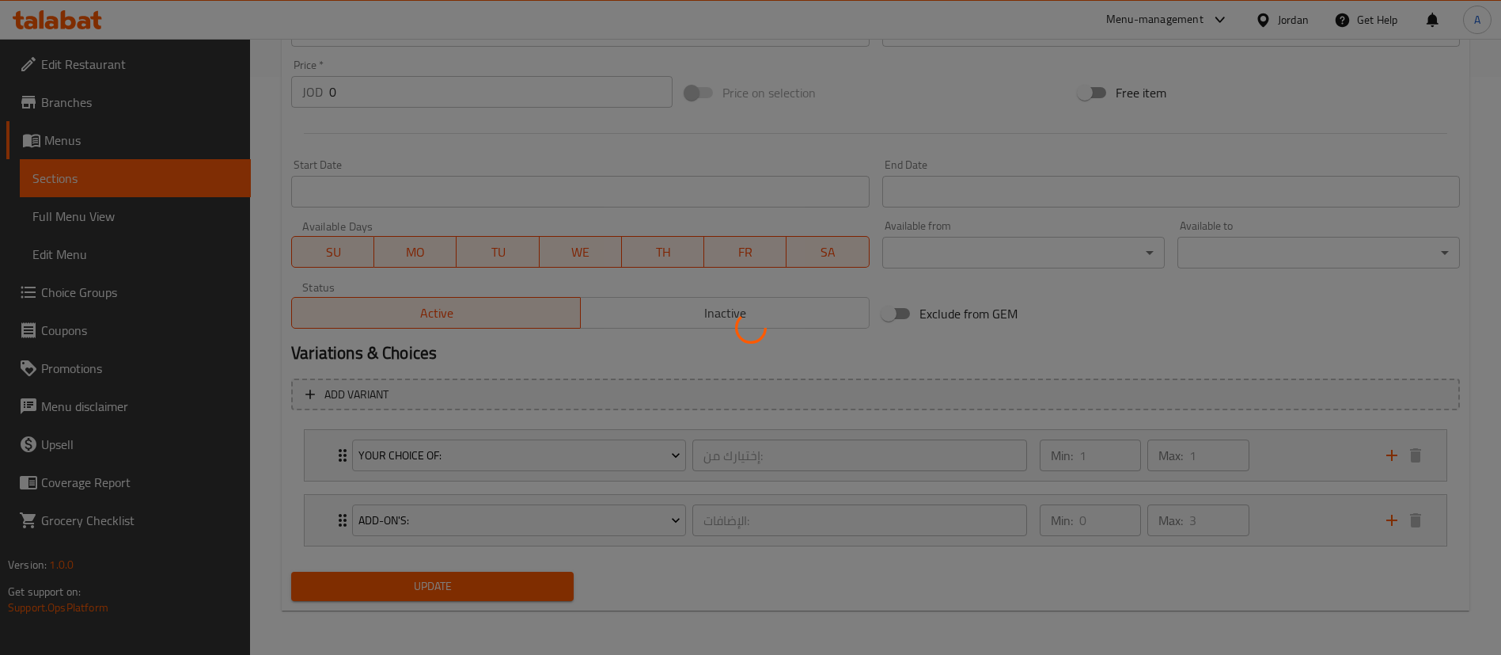
scroll to position [0, 0]
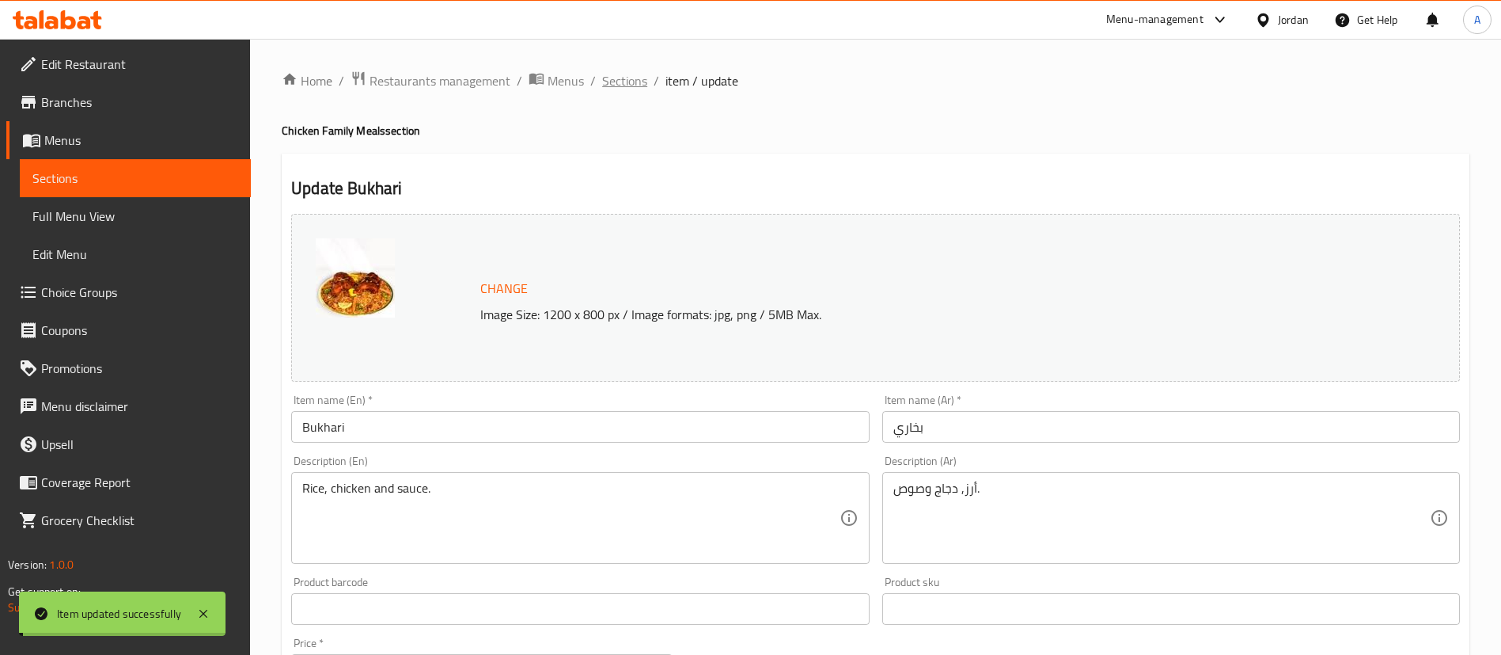
click at [620, 78] on span "Sections" at bounding box center [624, 80] width 45 height 19
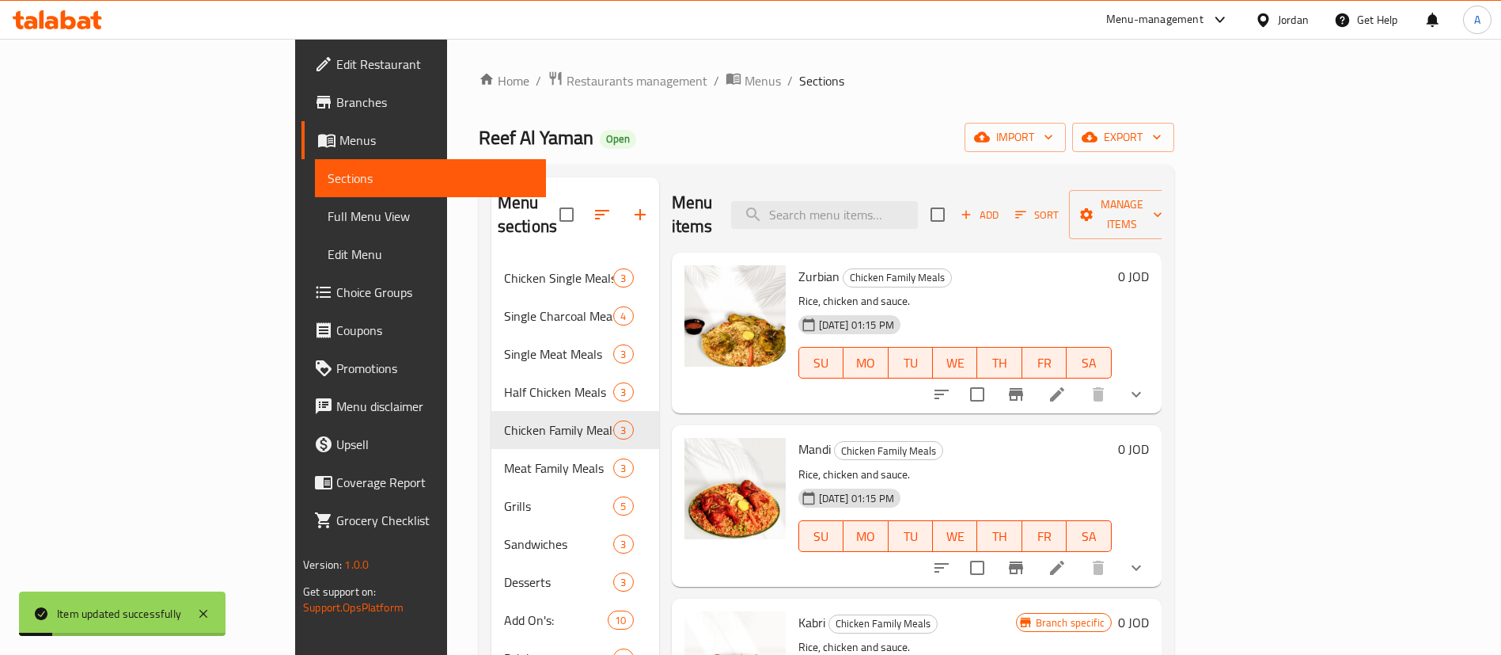
click at [934, 180] on div "Menu items Add Sort Manage items" at bounding box center [917, 214] width 490 height 75
click at [918, 204] on input "search" at bounding box center [824, 215] width 187 height 28
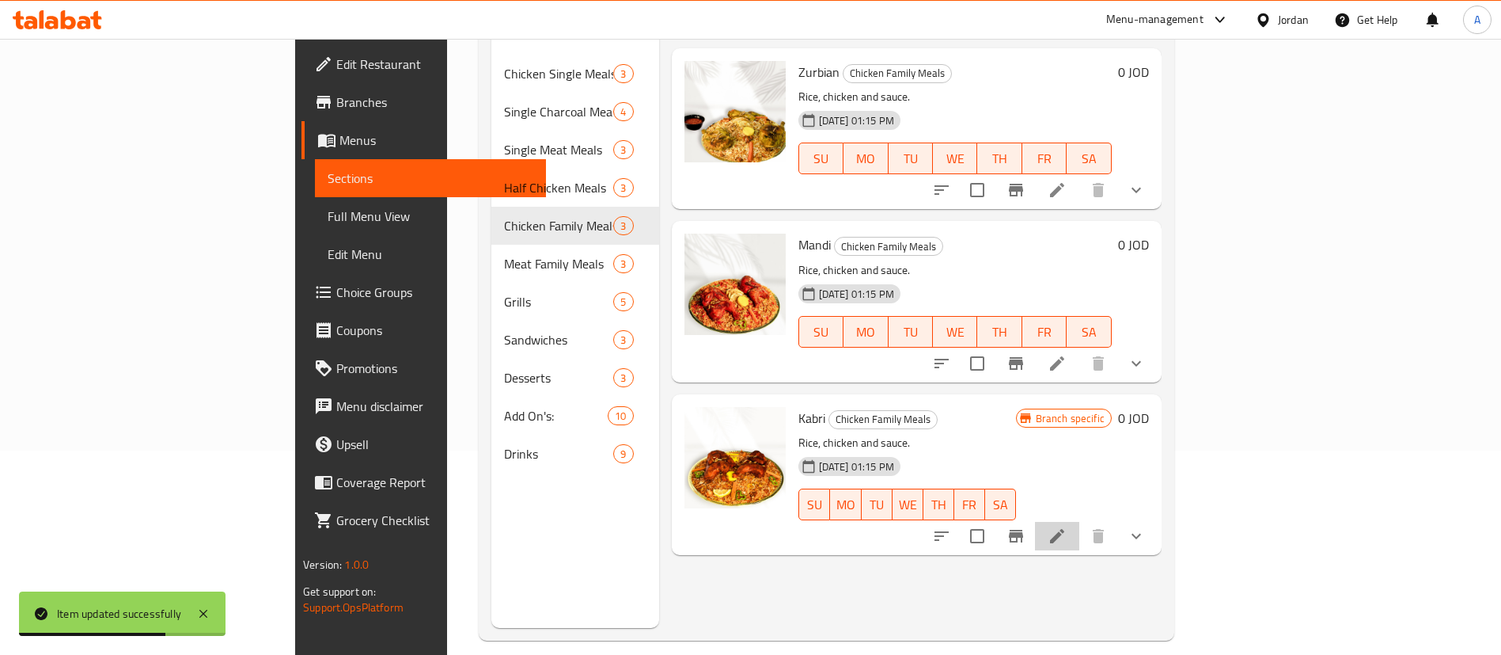
click at [1067, 526] on icon at bounding box center [1057, 535] width 19 height 19
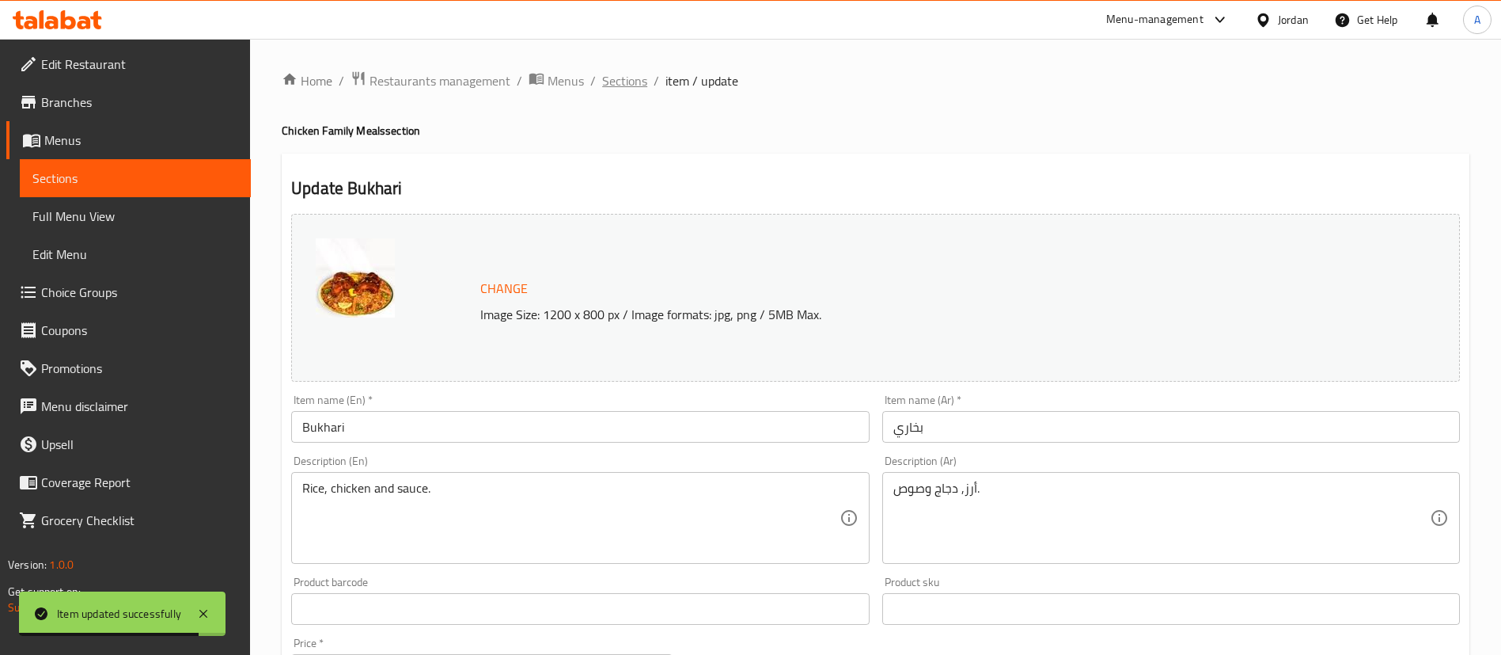
click at [617, 78] on span "Sections" at bounding box center [624, 80] width 45 height 19
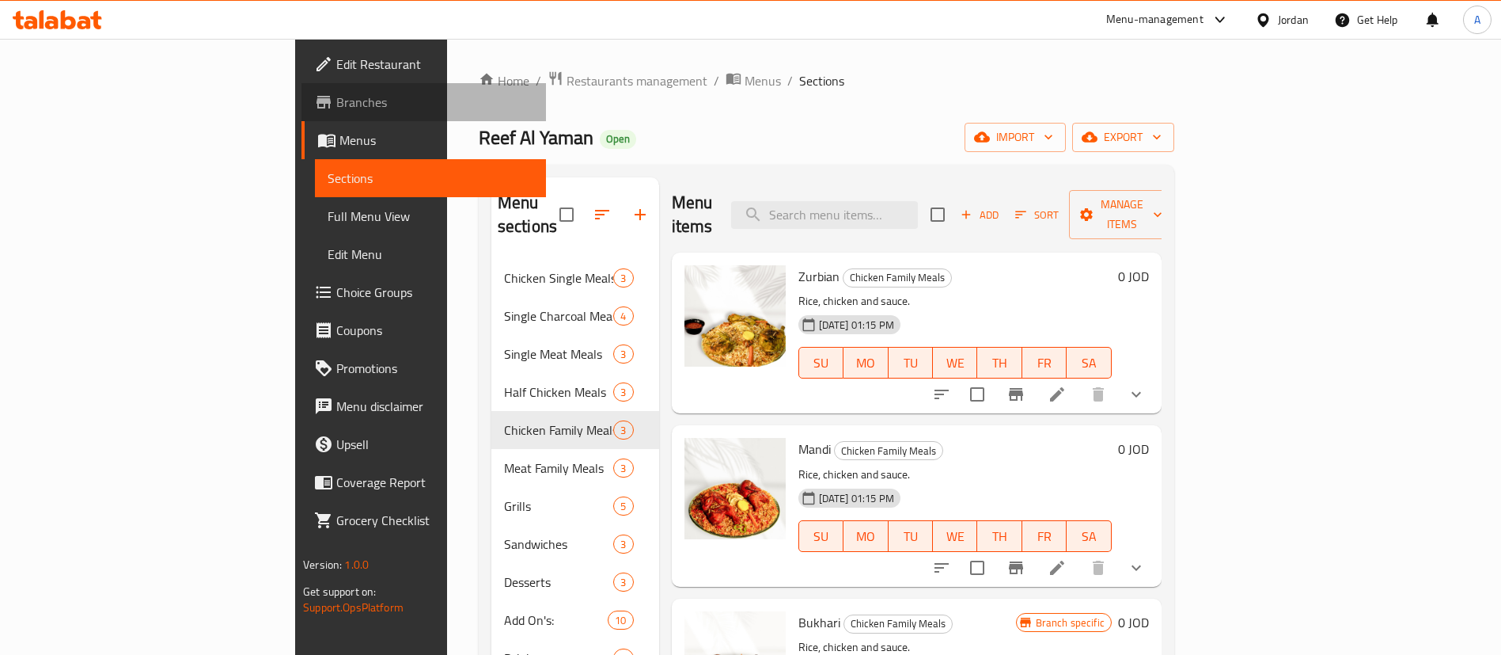
click at [302, 89] on link "Branches" at bounding box center [424, 102] width 245 height 38
